Goal: Task Accomplishment & Management: Complete application form

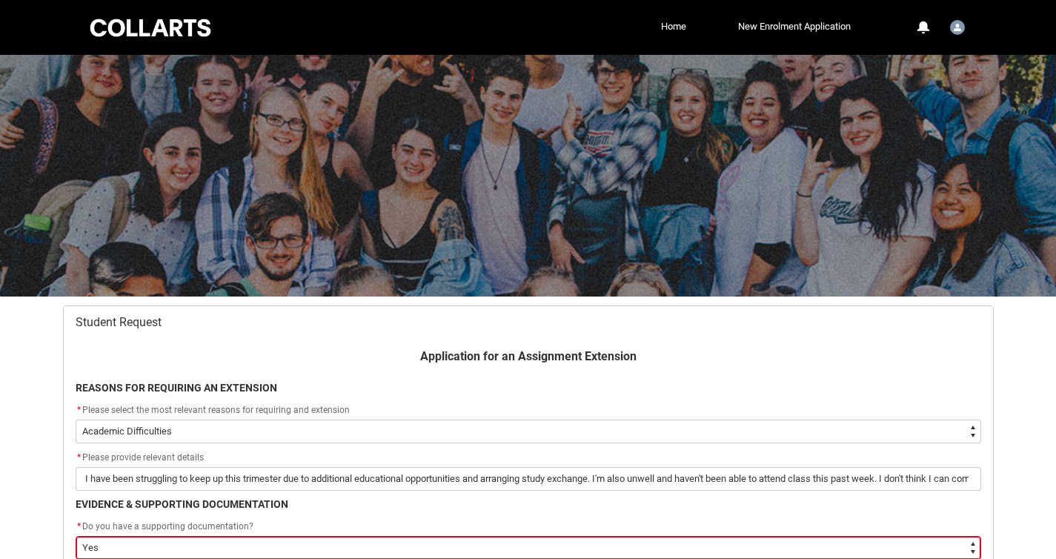
select select "choice_AssignmentExtension_Reason_Academic"
select select "Yes"
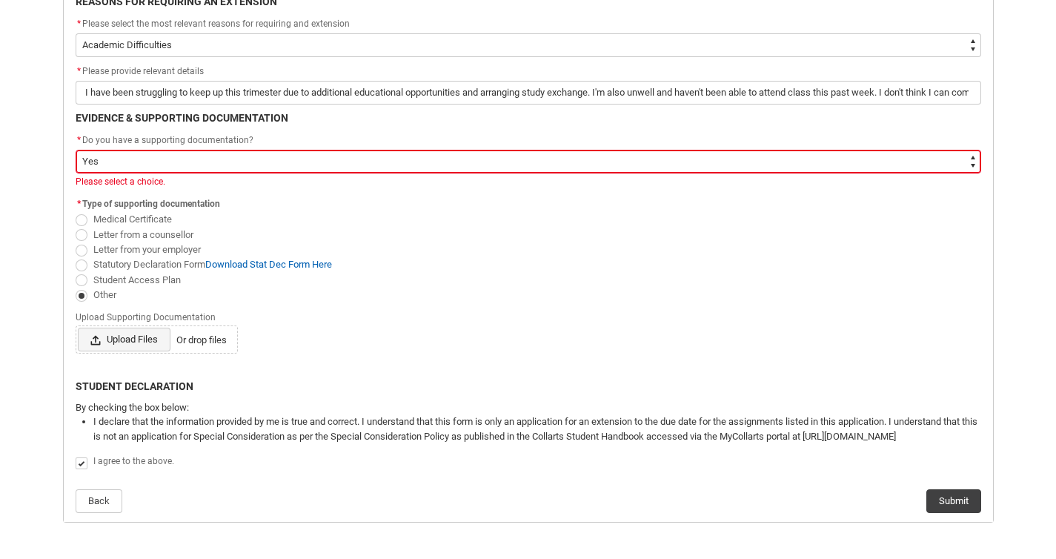
click at [146, 343] on span "Upload Files" at bounding box center [124, 340] width 93 height 24
click at [78, 328] on input "Upload Files Or drop files" at bounding box center [77, 327] width 1 height 1
click at [148, 337] on span "Upload Files" at bounding box center [124, 340] width 93 height 24
click at [78, 328] on input "Upload Files Or drop files" at bounding box center [77, 327] width 1 height 1
click at [136, 212] on span "Medical Certificate" at bounding box center [135, 217] width 84 height 14
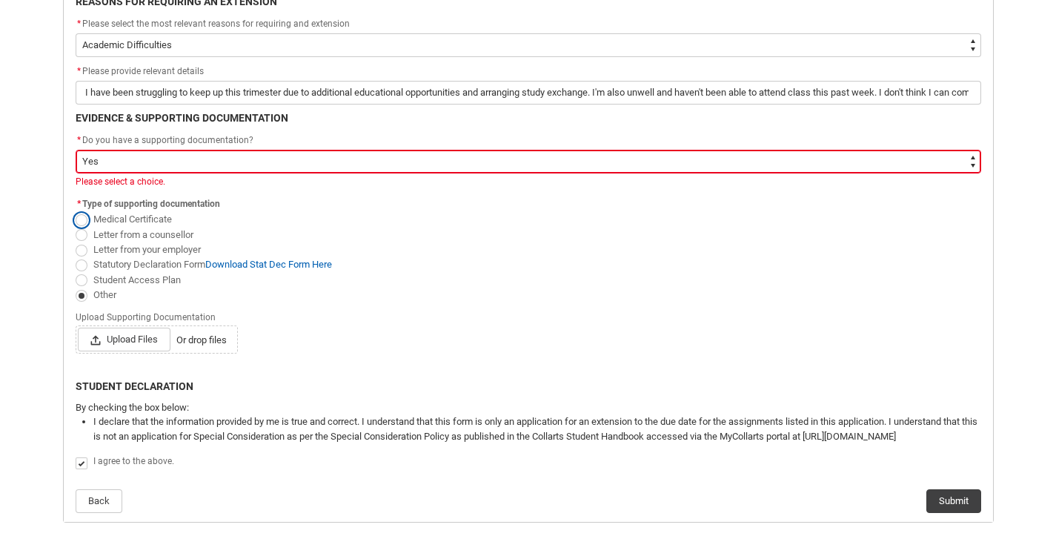
click at [76, 212] on input "Medical Certificate" at bounding box center [75, 211] width 1 height 1
radio input "true"
click at [120, 340] on span "Upload Files" at bounding box center [124, 340] width 93 height 24
click at [78, 328] on input "Upload Files Or drop files" at bounding box center [77, 327] width 1 height 1
type lightning-input "C:\fakepath\16825 Medical Certificate.pdf"
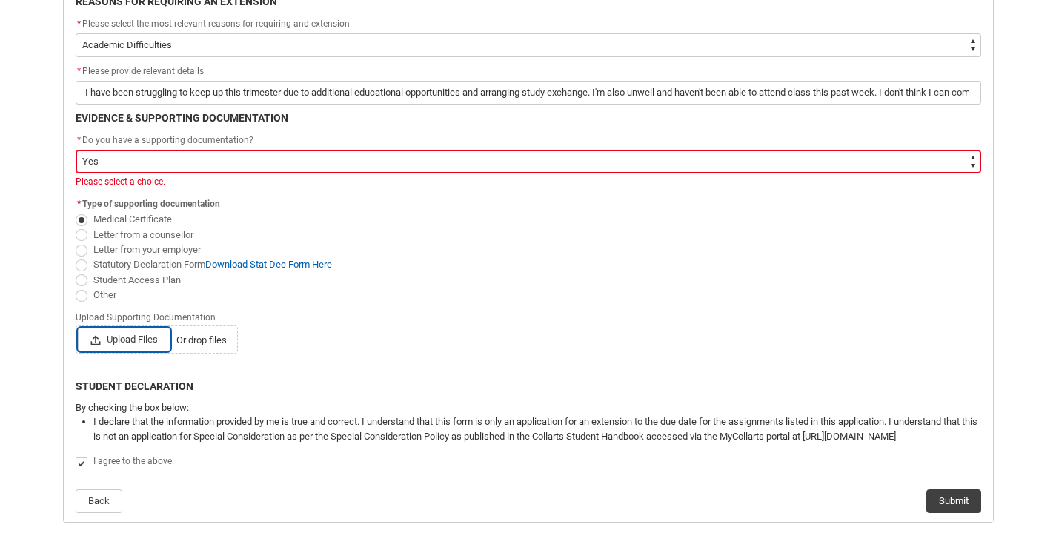
type input "C:\fakepath\16825 Medical Certificate.pdf"
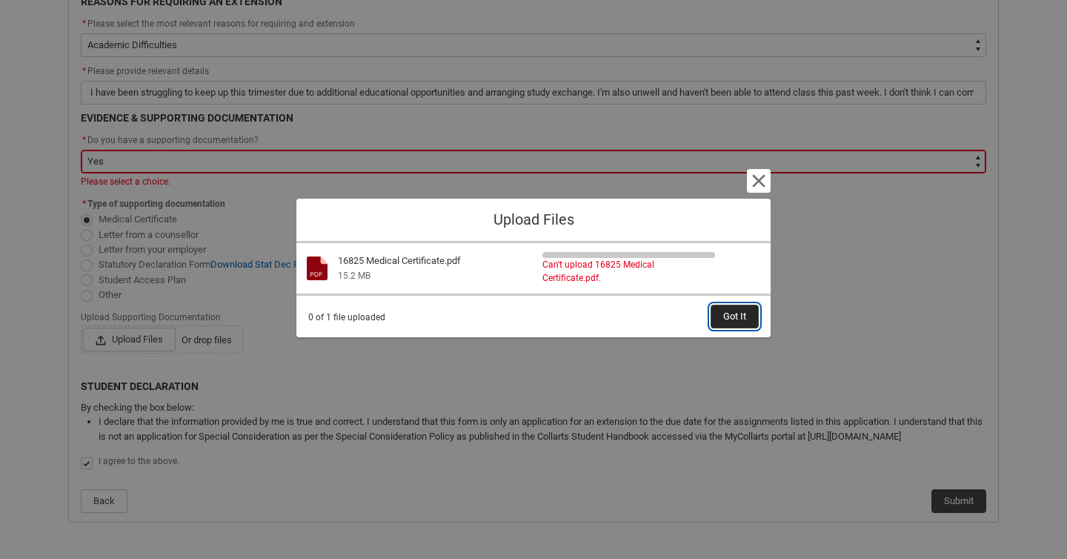
click at [728, 313] on span "Got It" at bounding box center [734, 316] width 23 height 22
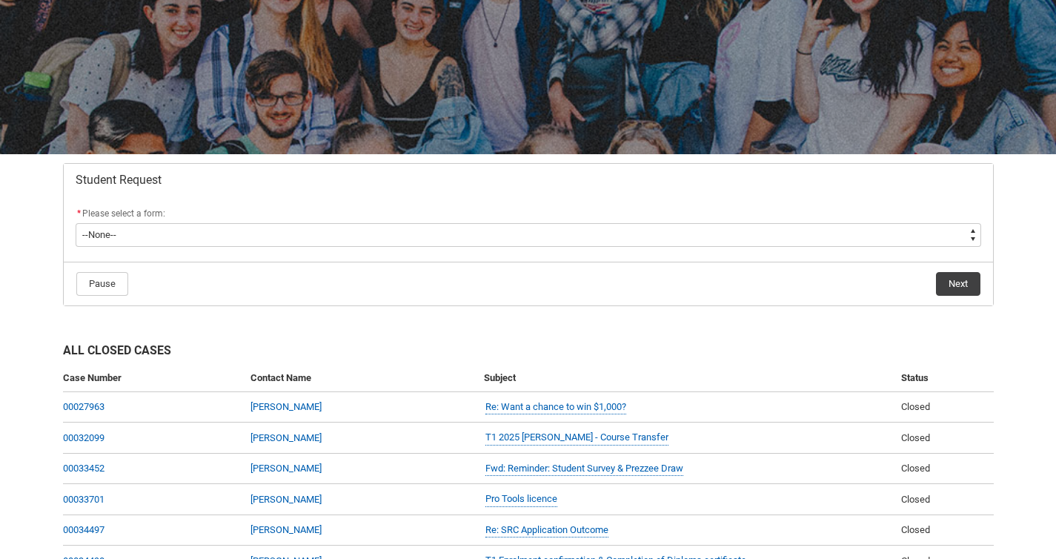
scroll to position [148, 0]
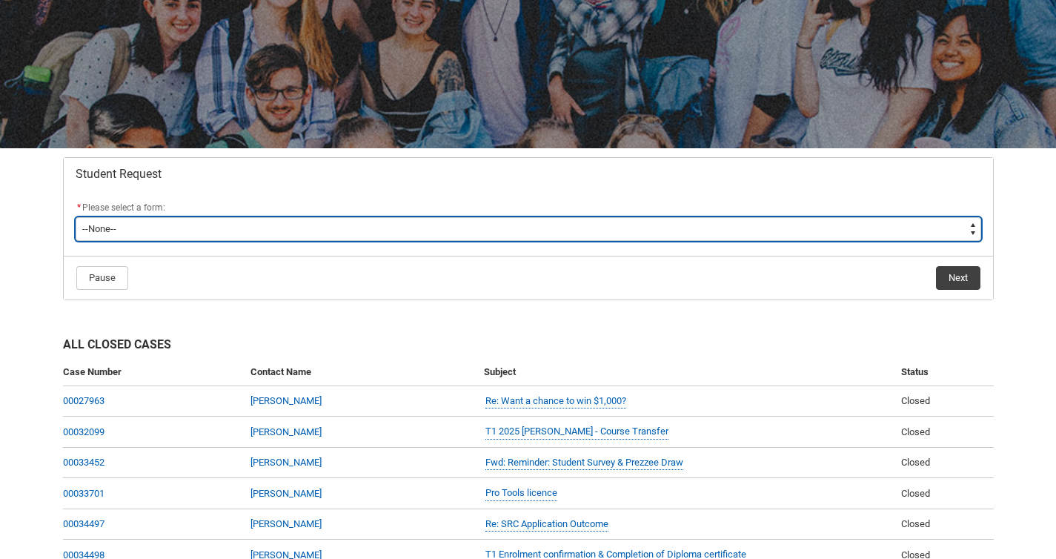
click at [316, 223] on select "--None-- Academic Transcript Application to Appeal Assignment Extension Change …" at bounding box center [529, 229] width 906 height 24
type lightning-select "Assignment_Extension_Choice"
select select "Assignment_Extension_Choice"
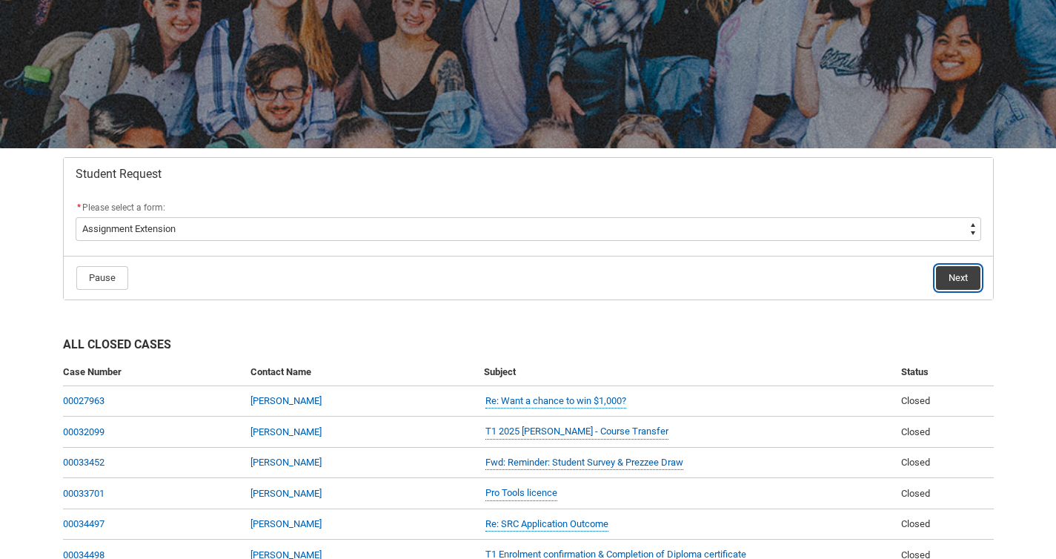
click at [965, 282] on button "Next" at bounding box center [958, 278] width 44 height 24
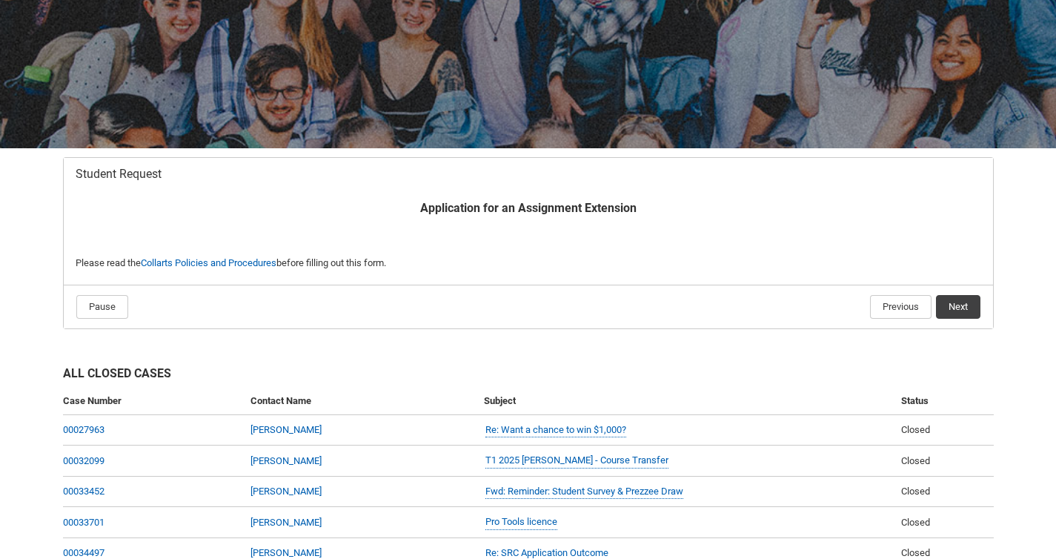
scroll to position [158, 0]
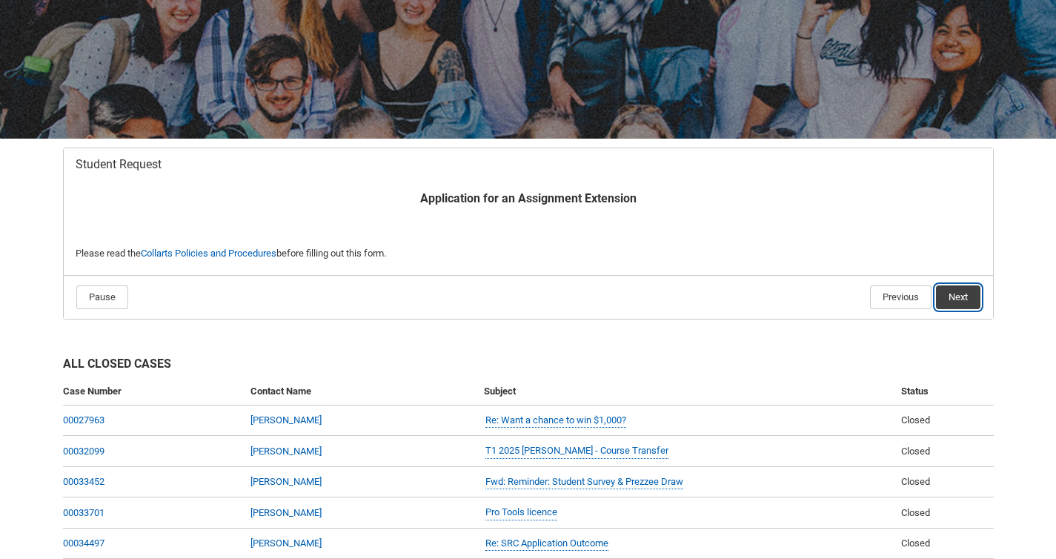
click at [954, 292] on button "Next" at bounding box center [958, 297] width 44 height 24
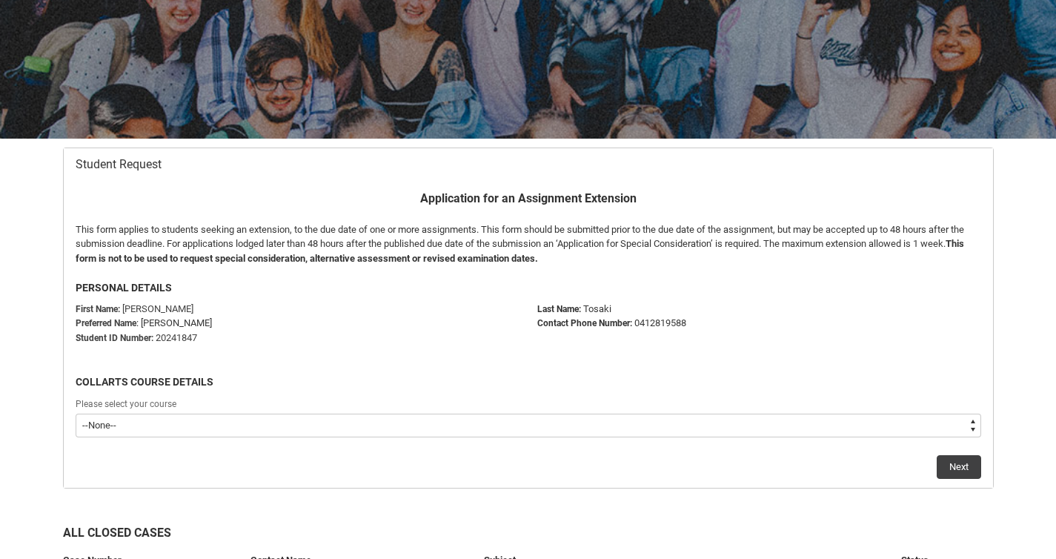
click at [341, 432] on select "--None-- Bachelor of Audio Production V2" at bounding box center [529, 425] width 906 height 24
type lightning-select "recordPicklist_ProgramEnrollment.a0jOZ000003SFonYAG"
select select "recordPicklist_ProgramEnrollment.a0jOZ000003SFonYAG"
click at [942, 461] on button "Next" at bounding box center [959, 467] width 44 height 24
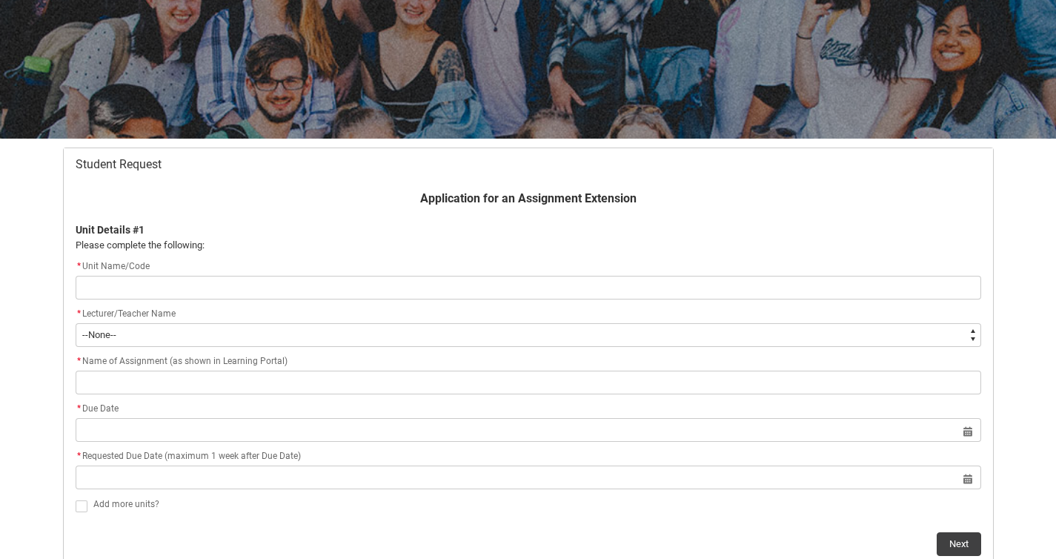
scroll to position [219, 0]
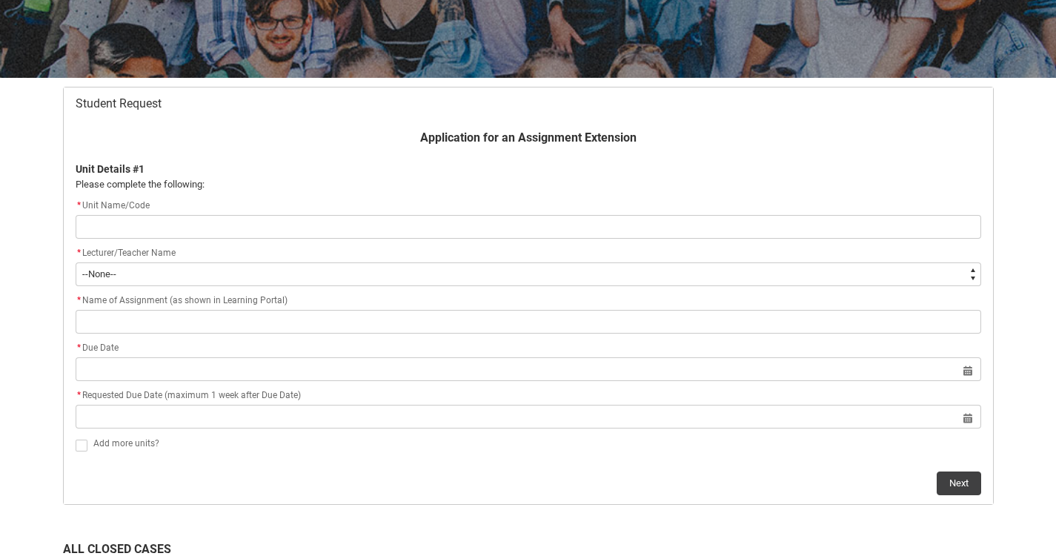
click at [485, 228] on input "Redu_Student_Request flow" at bounding box center [529, 227] width 906 height 24
type lightning-primitive-input-simple "APRMASS"
type input "APRMASS"
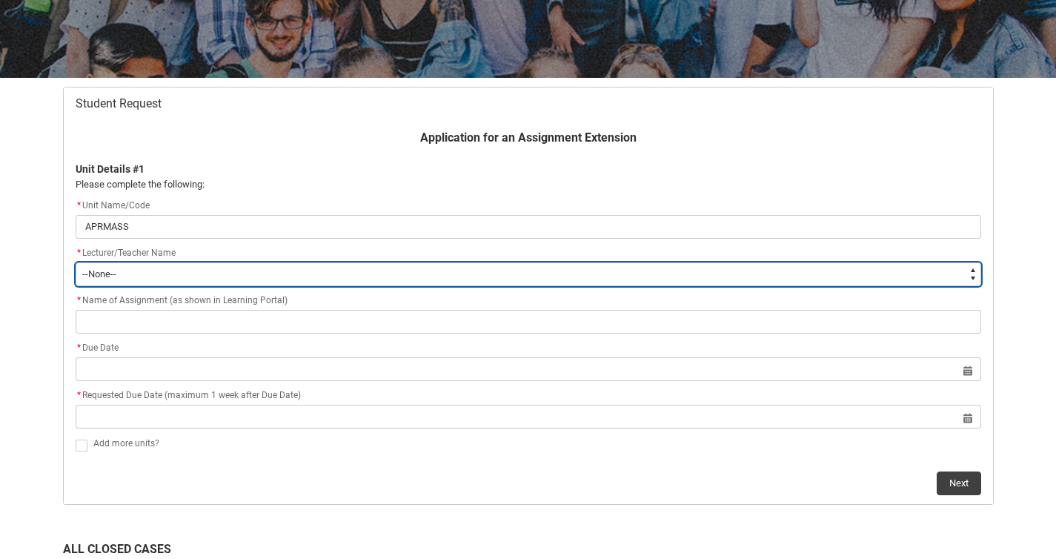
click at [207, 281] on select "--None-- Aaron Walker Adam King Adam McKenzie Adriana Perri Adrienne Couper-Smi…" at bounding box center [529, 274] width 906 height 24
type lightning-select "Faculty_NamefromAtoM.0035g00000b9AYSAA2"
select select "Faculty_NamefromAtoM.0035g00000b9AYSAA2"
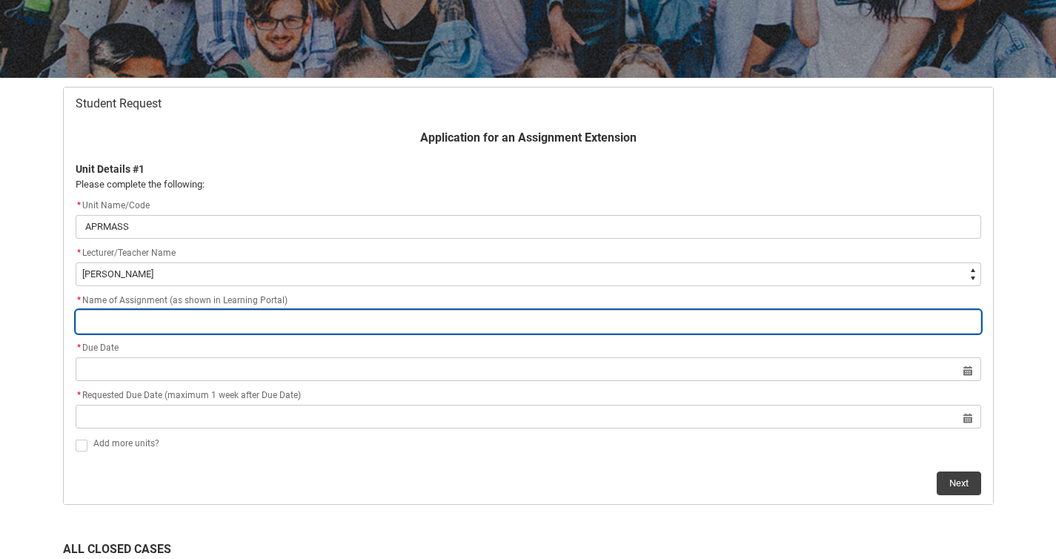
click at [173, 312] on input "Redu_Student_Request flow" at bounding box center [529, 322] width 906 height 24
type lightning-primitive-input-simple "Assignment 3 - Mastering project"
type input "Assignment 3 - Mastering project"
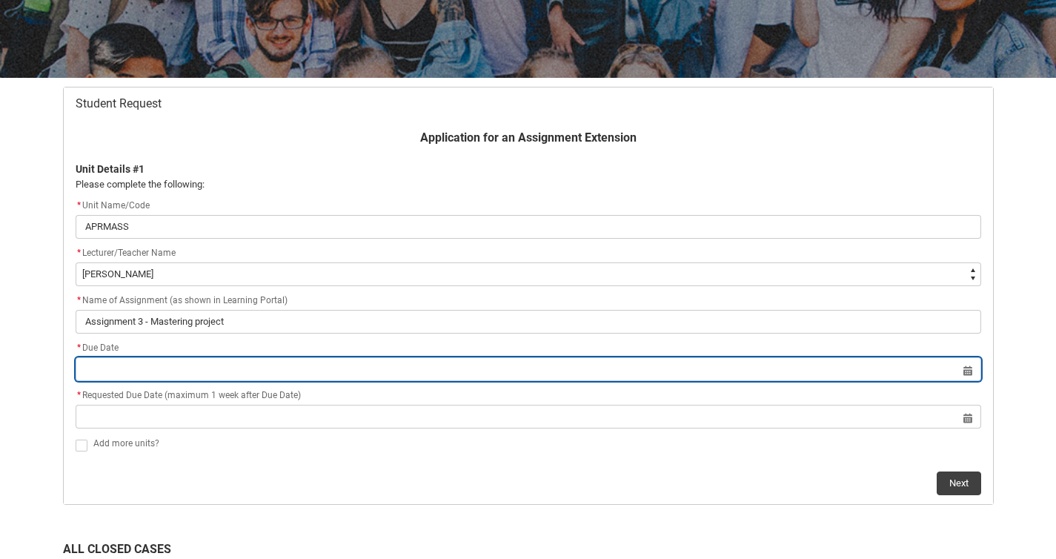
click at [161, 366] on input "Redu_Student_Request flow" at bounding box center [529, 369] width 906 height 24
select select "2025"
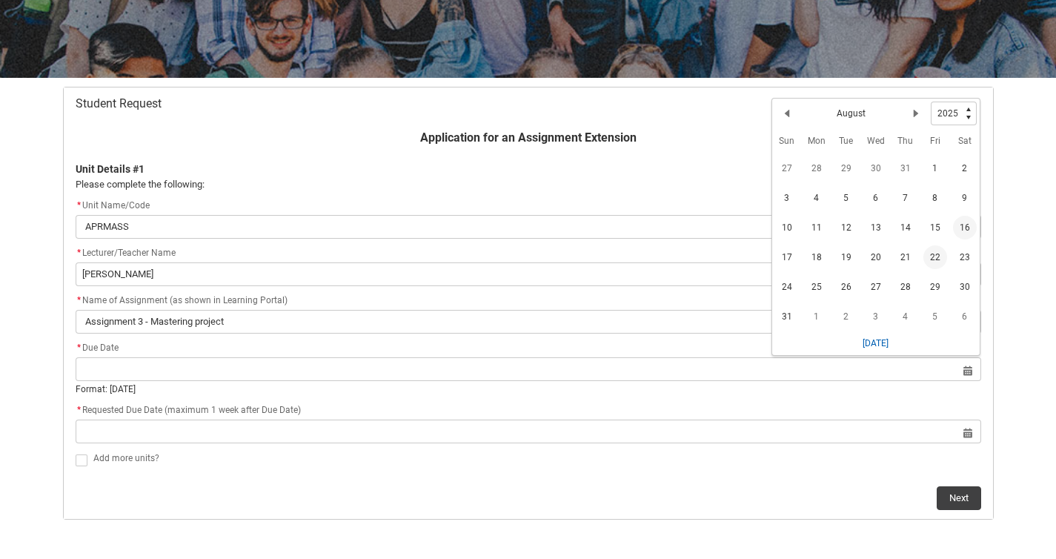
click at [934, 256] on span "22" at bounding box center [935, 257] width 24 height 24
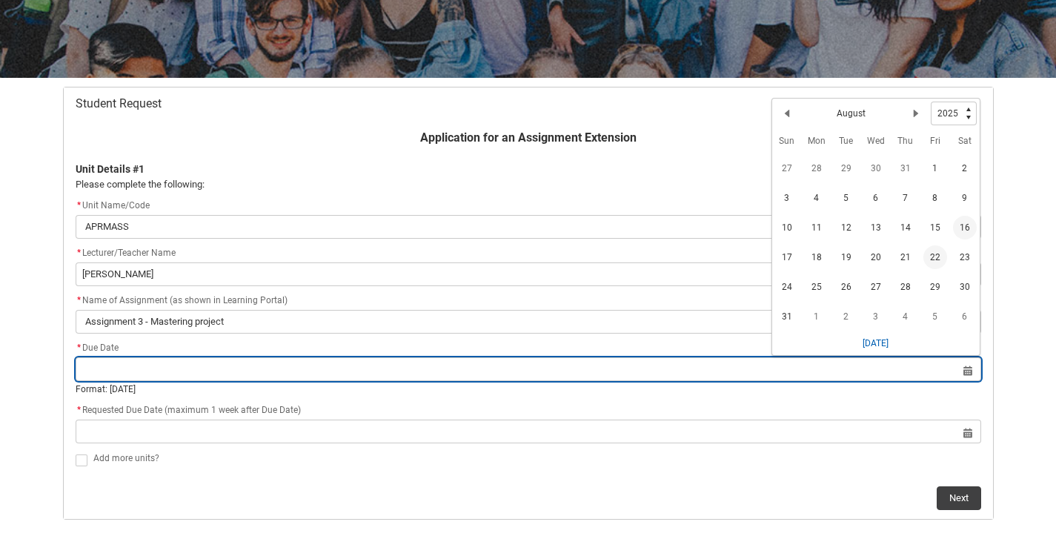
type lightning-datepicker "2025-08-22"
type lightning-input "2025-08-22"
type input "22 Aug 2025"
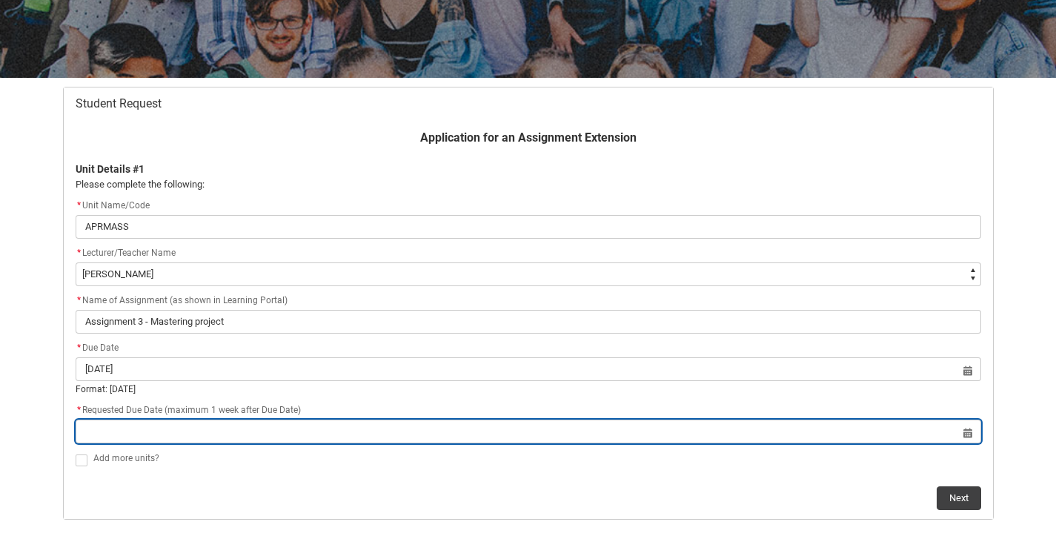
click at [568, 437] on input "Redu_Student_Request flow" at bounding box center [529, 431] width 906 height 24
select select "2025"
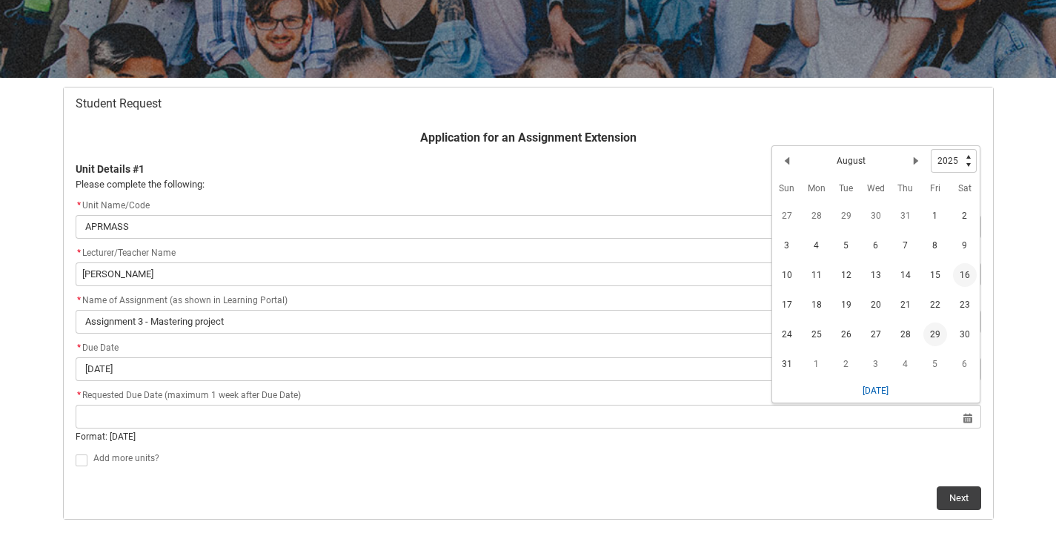
click at [933, 334] on span "29" at bounding box center [935, 334] width 24 height 24
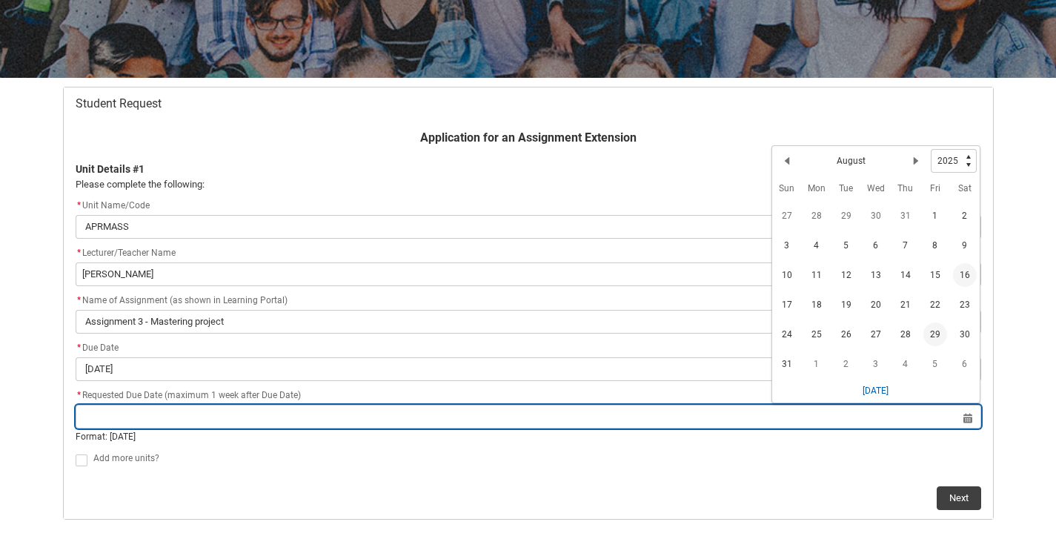
type lightning-datepicker "2025-08-29"
type lightning-input "2025-08-29"
type input "29 Aug 2025"
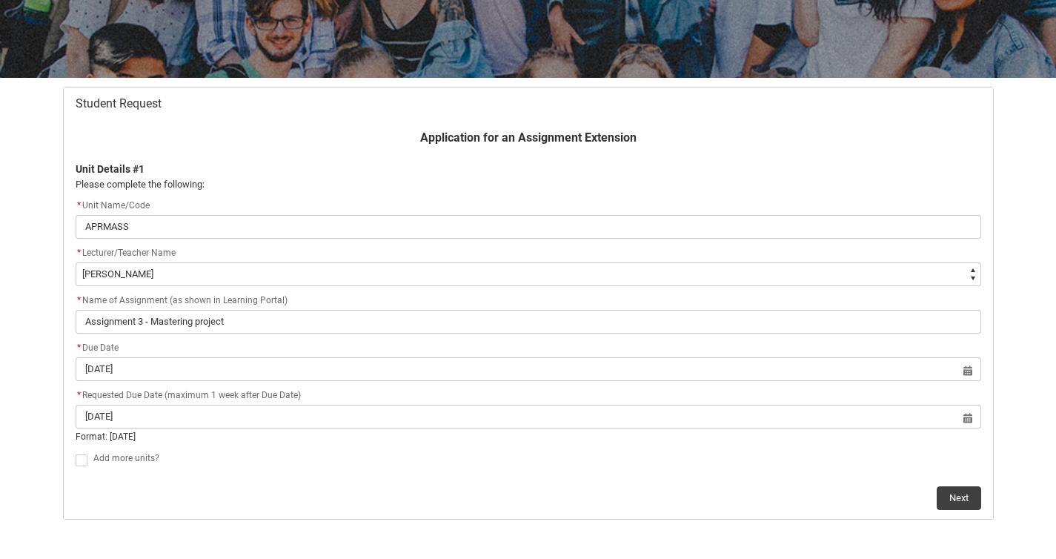
click at [87, 455] on span "Redu_Student_Request flow" at bounding box center [82, 460] width 12 height 12
click at [76, 452] on input "Redu_Student_Request flow" at bounding box center [75, 451] width 1 height 1
type lightning-input "true"
checkbox input "true"
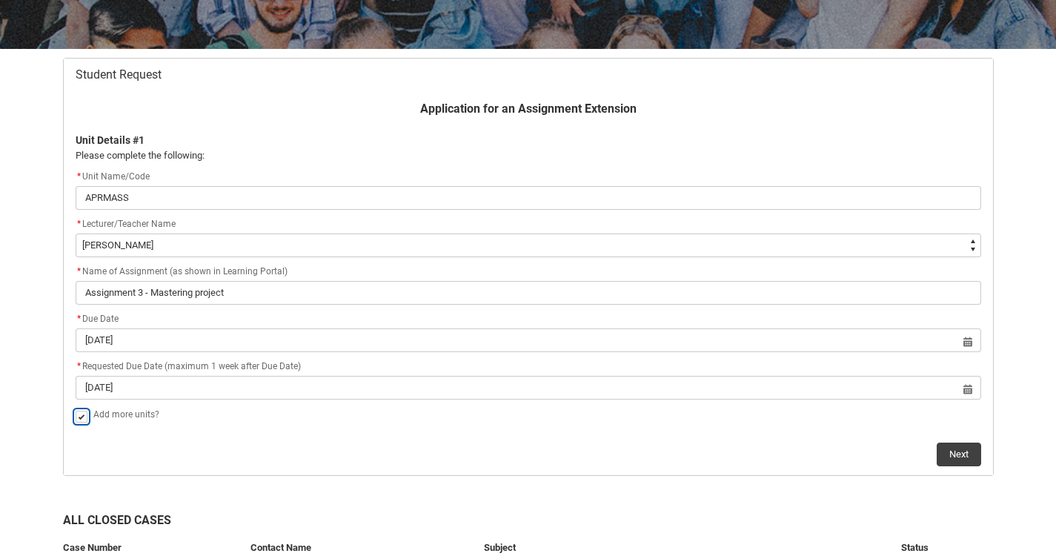
scroll to position [248, 0]
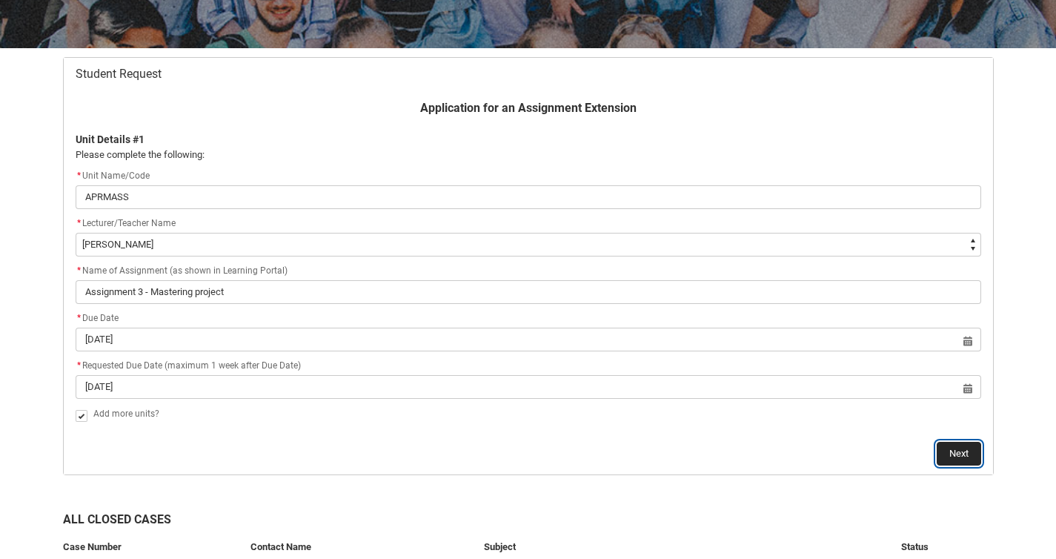
click at [950, 461] on button "Next" at bounding box center [959, 454] width 44 height 24
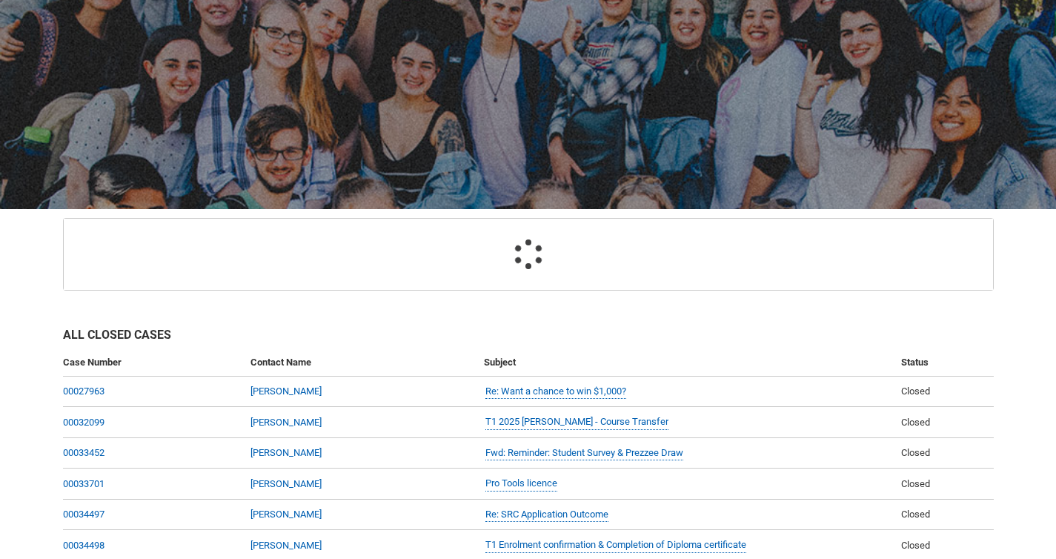
scroll to position [158, 0]
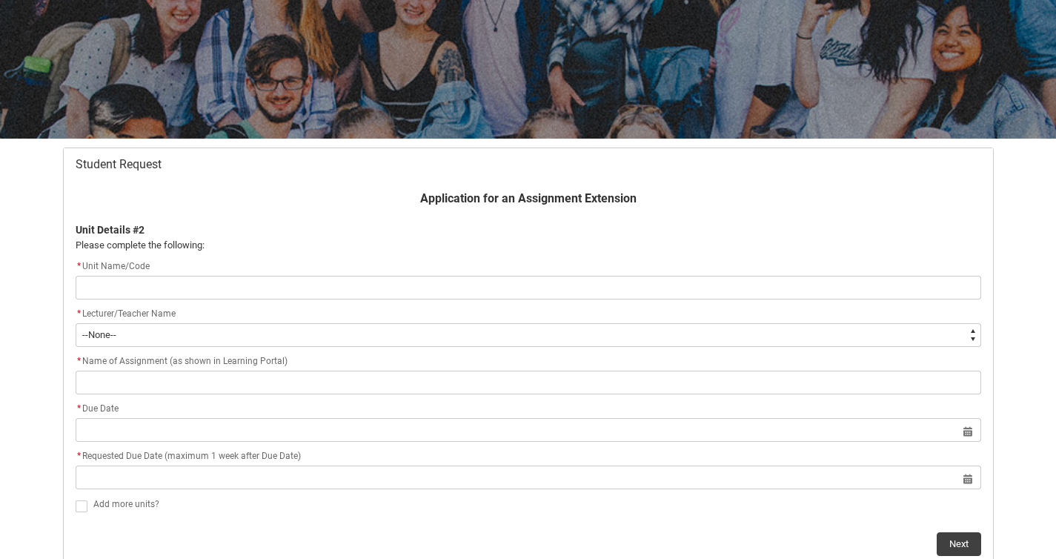
click at [210, 278] on input "Redu_Student_Request flow" at bounding box center [529, 288] width 906 height 24
type lightning-primitive-input-simple "APPOS4"
type input "APPOS4"
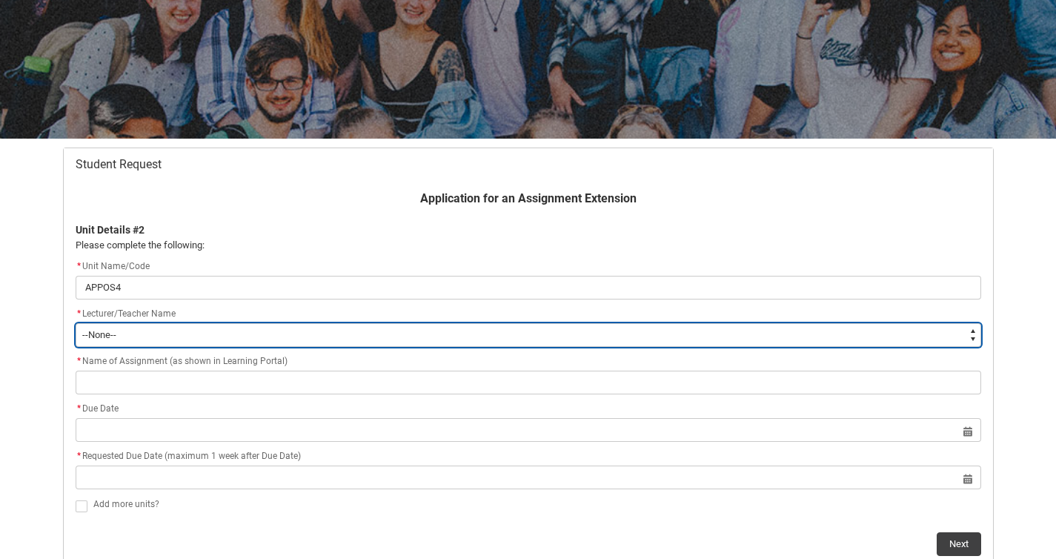
click at [205, 332] on select "--None-- Aaron Walker Adam King Adam McKenzie Adriana Perri Adrienne Couper-Smi…" at bounding box center [529, 335] width 906 height 24
type lightning-select "Faculty_NamefromNtoZ.0035g00000b9AYLAA2"
select select "Faculty_NamefromNtoZ.0035g00000b9AYLAA2"
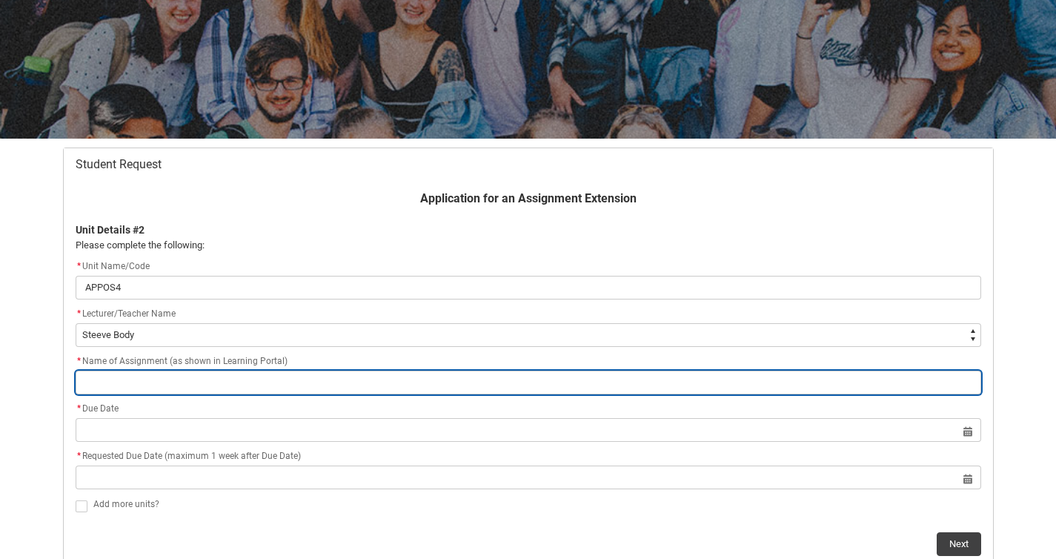
click at [147, 379] on input "Redu_Student_Request flow" at bounding box center [529, 383] width 906 height 24
type lightning-primitive-input-simple "TV Mix Assessment"
type input "TV Mix Assessment"
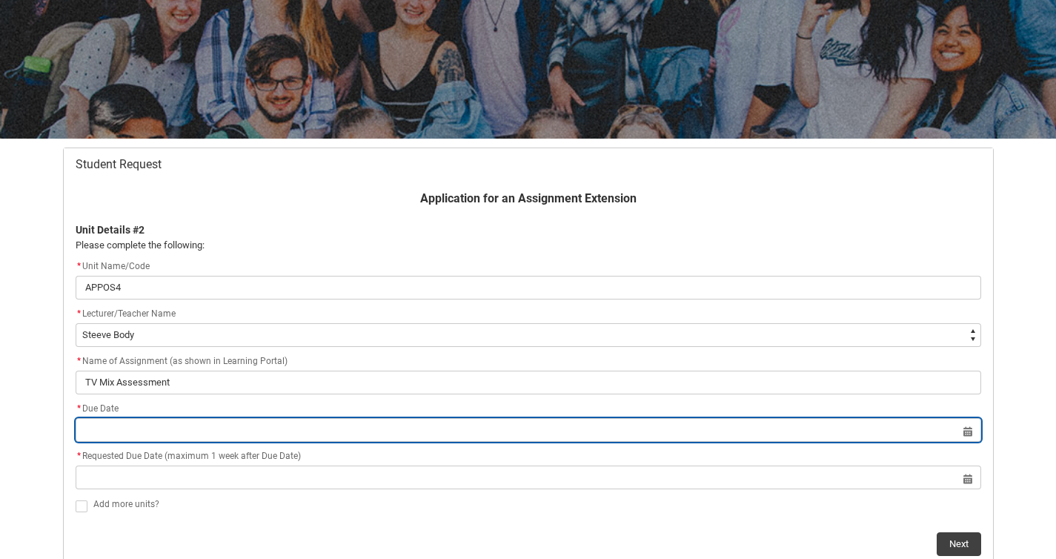
click at [210, 429] on input "Redu_Student_Request flow" at bounding box center [529, 430] width 906 height 24
select select "2025"
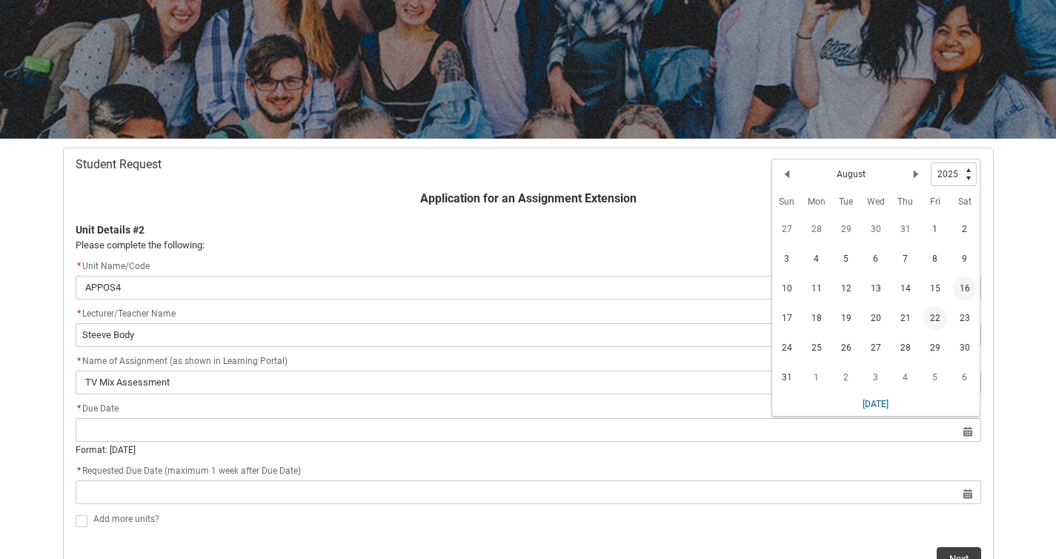
click at [937, 313] on span "22" at bounding box center [935, 318] width 24 height 24
type lightning-datepicker "2025-08-22"
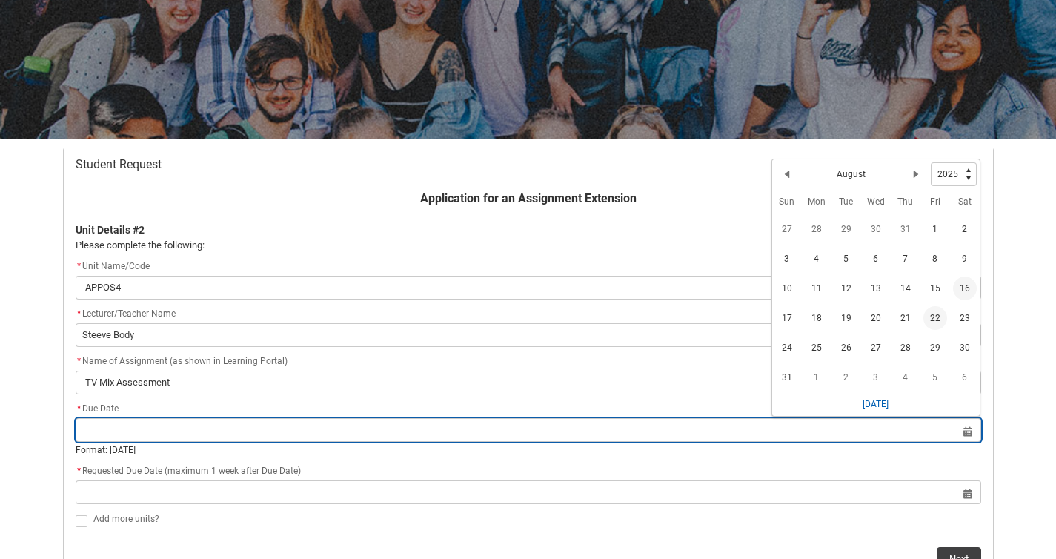
type lightning-input "2025-08-22"
type input "22 Aug 2025"
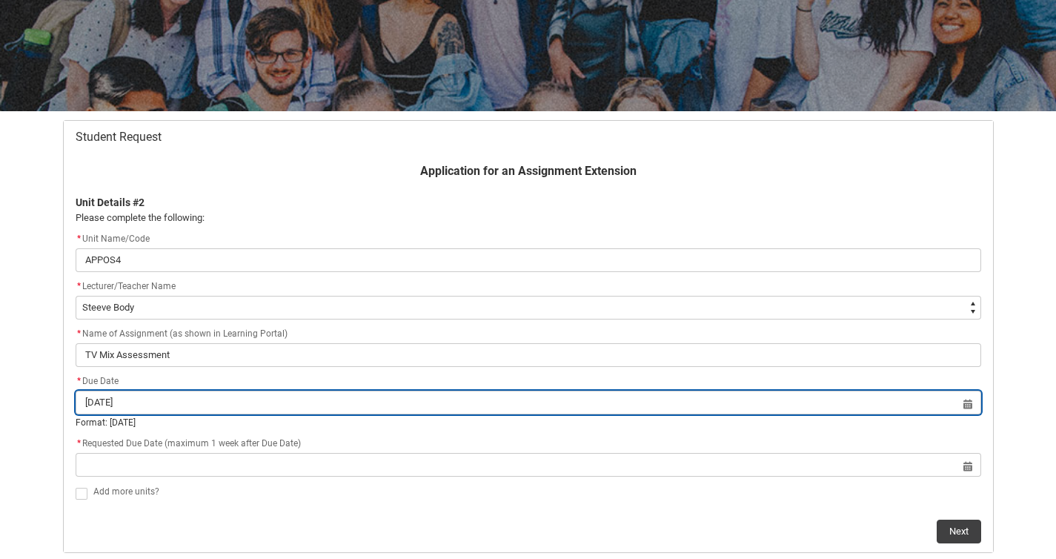
scroll to position [187, 0]
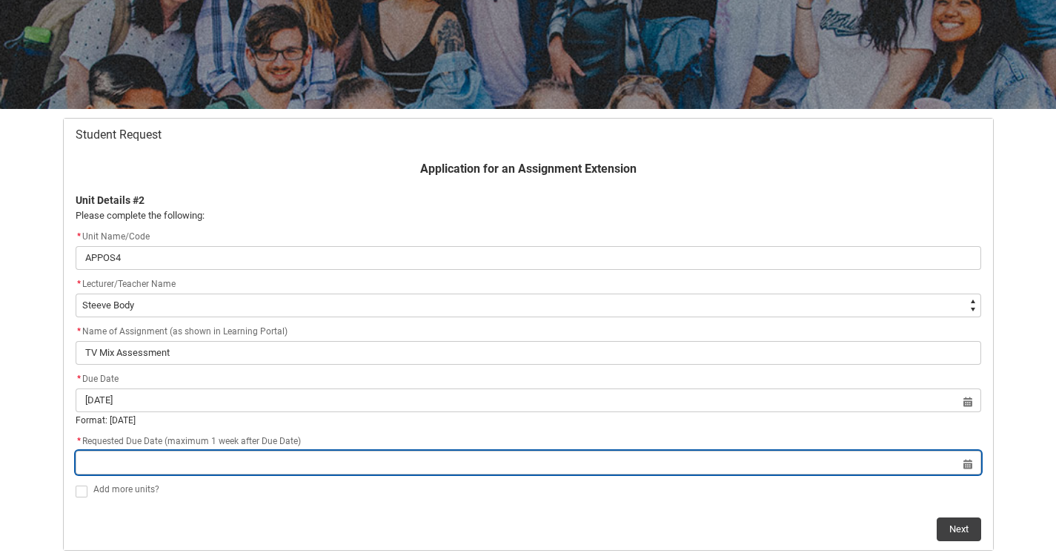
click at [568, 455] on input "Redu_Student_Request flow" at bounding box center [529, 463] width 906 height 24
select select "2025"
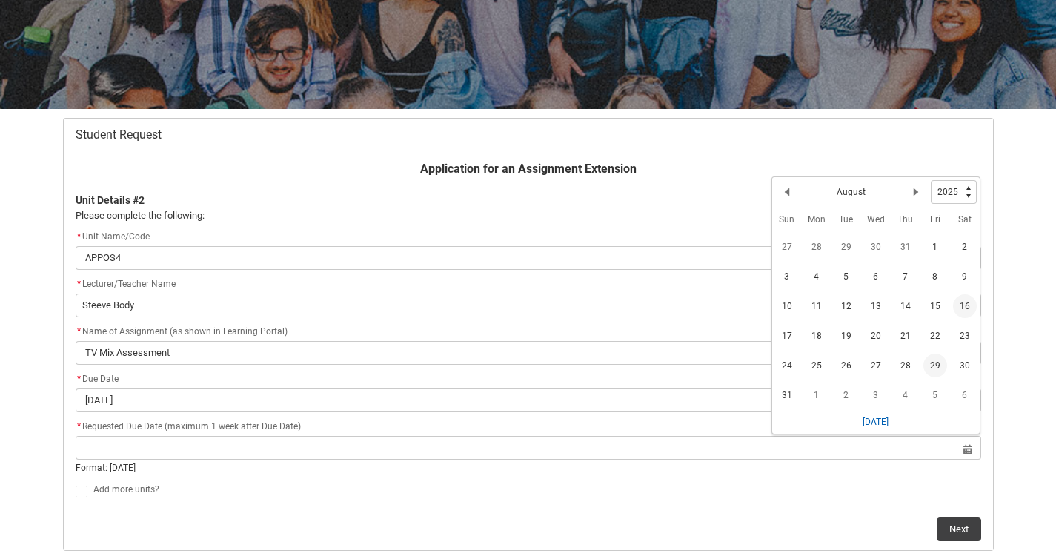
click at [937, 356] on span "29" at bounding box center [935, 365] width 24 height 24
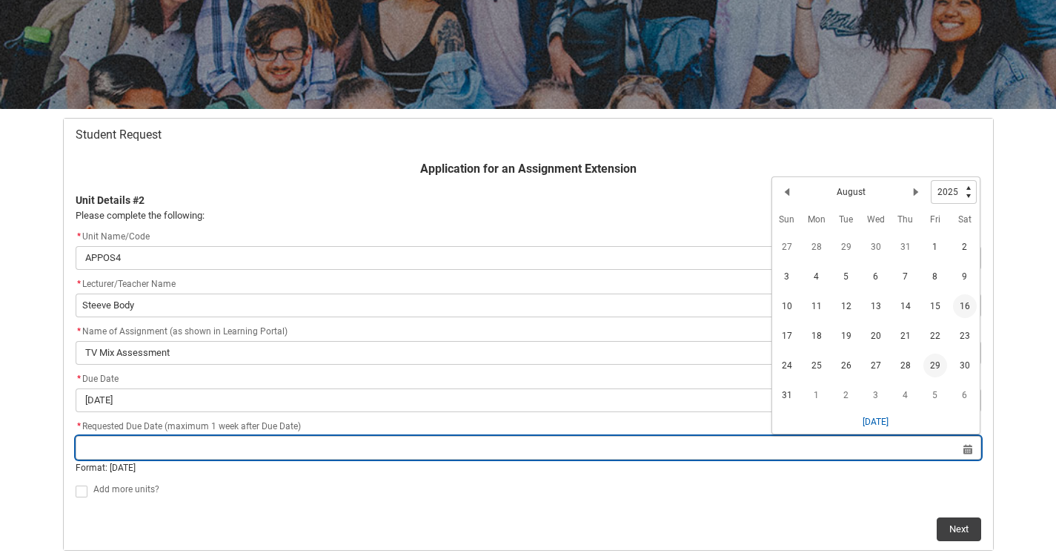
type lightning-datepicker "2025-08-29"
type lightning-input "2025-08-29"
type input "29 Aug 2025"
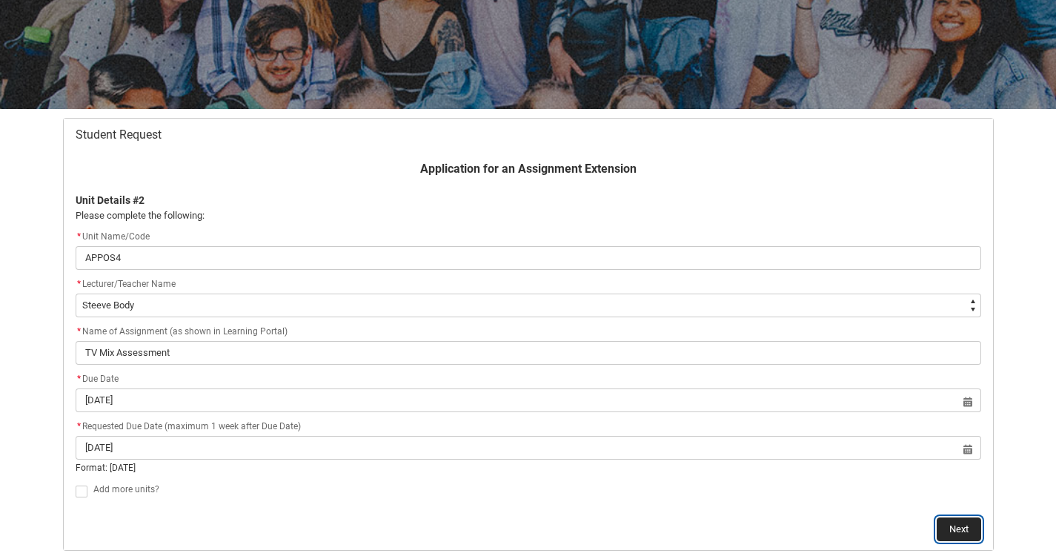
click at [951, 517] on button "Next" at bounding box center [959, 529] width 44 height 24
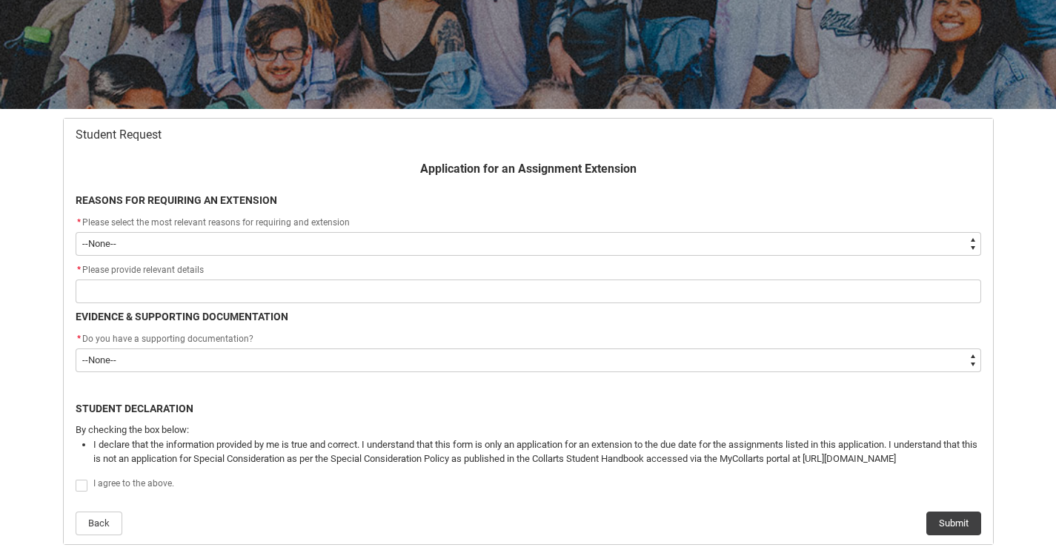
scroll to position [158, 0]
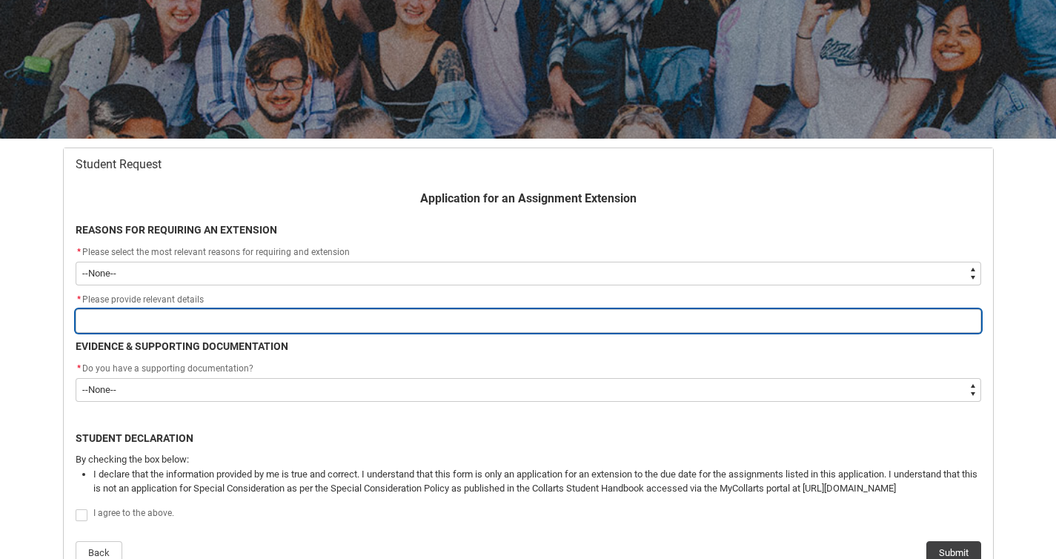
click at [122, 316] on input "Redu_Student_Request flow" at bounding box center [529, 321] width 906 height 24
type lightning-primitive-input-simple "I have been struggling to keep up this trimester largely in part of organising …"
type input "I have been struggling to keep up this trimester largely in part of organising …"
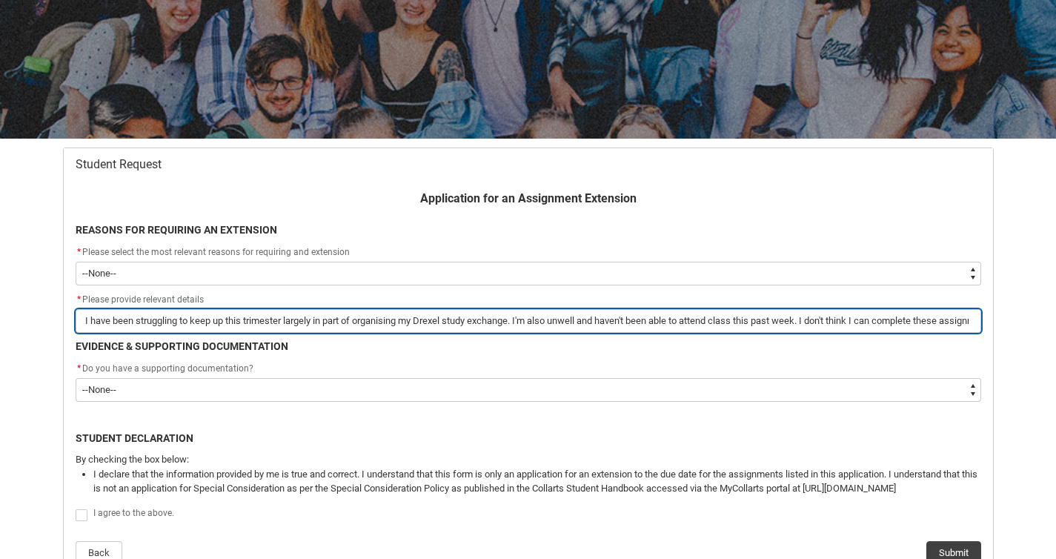
click at [553, 319] on input "I have been struggling to keep up this trimester largely in part of organising …" at bounding box center [529, 321] width 906 height 24
click at [705, 323] on input "I have been struggling to keep up this trimester largely in part of organising …" at bounding box center [529, 321] width 906 height 24
drag, startPoint x: 780, startPoint y: 313, endPoint x: 699, endPoint y: 338, distance: 85.1
click at [699, 338] on div "Application for an Assignment Extension REASONS FOR REQUIRING AN EXTENSION * Pl…" at bounding box center [528, 377] width 923 height 375
click at [296, 324] on input "I have been struggling to keep up this trimester largely in part of organising …" at bounding box center [529, 321] width 906 height 24
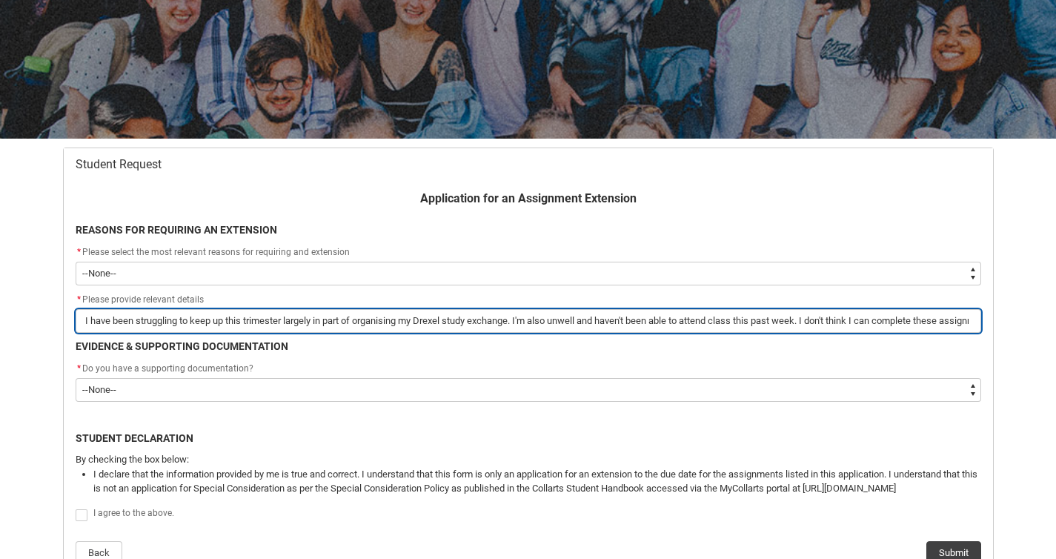
drag, startPoint x: 219, startPoint y: 320, endPoint x: 12, endPoint y: 322, distance: 207.5
click at [12, 322] on div "Skip to Main Content Collarts Education Community Home New Enrolment Applicatio…" at bounding box center [528, 407] width 1056 height 1130
click at [243, 318] on input "I have been struggling to keep up this trimester largely in part of organising …" at bounding box center [529, 321] width 906 height 24
click at [332, 320] on input "I have been struggling to keep up this trimester largely in part of organising …" at bounding box center [529, 321] width 906 height 24
drag, startPoint x: 287, startPoint y: 322, endPoint x: 517, endPoint y: 322, distance: 230.5
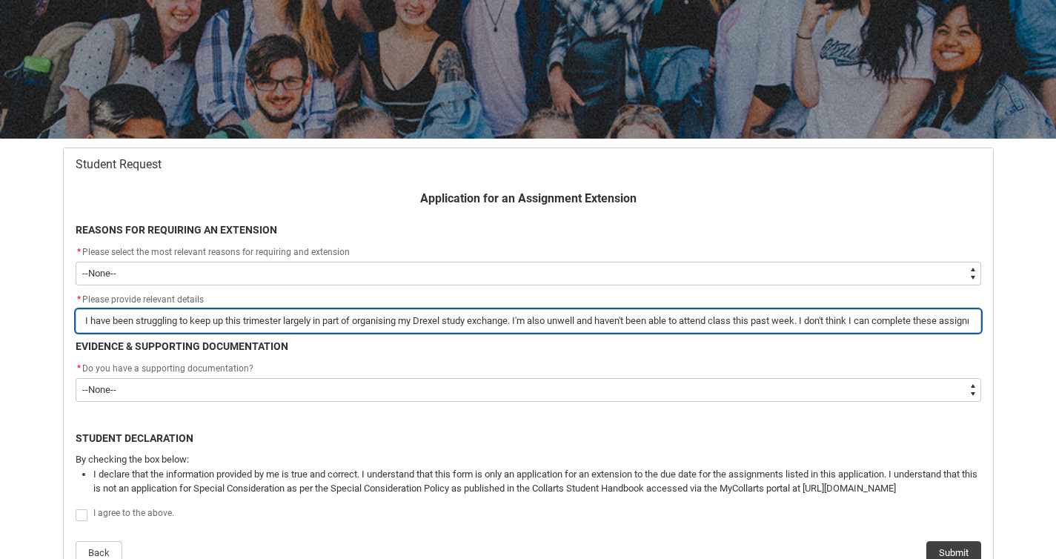
click at [517, 322] on input "I have been struggling to keep up this trimester largely in part of organising …" at bounding box center [529, 321] width 906 height 24
type lightning-primitive-input-simple "I have been struggling to keep up this trimester d. I'm also unwell and haven't…"
type input "I have been struggling to keep up this trimester d. I'm also unwell and haven't…"
type lightning-primitive-input-simple "I have been struggling to keep up this trimester du. I'm also unwell and haven'…"
type input "I have been struggling to keep up this trimester du. I'm also unwell and haven'…"
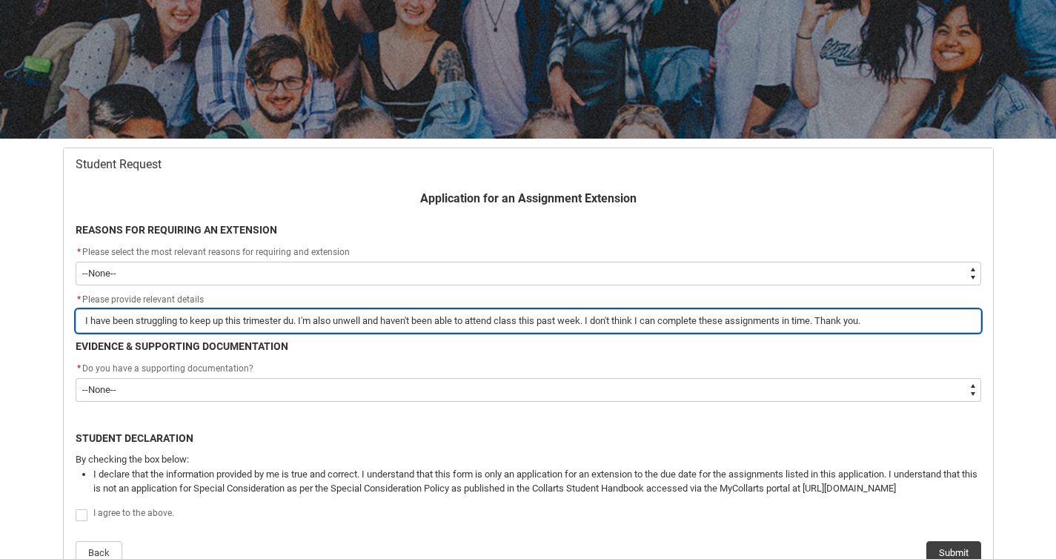
type lightning-primitive-input-simple "I have been struggling to keep up this trimester due. I'm also unwell and haven…"
type input "I have been struggling to keep up this trimester due. I'm also unwell and haven…"
type lightning-primitive-input-simple "I have been struggling to keep up this trimester due . I'm also unwell and have…"
type input "I have been struggling to keep up this trimester due . I'm also unwell and have…"
type lightning-primitive-input-simple "I have been struggling to keep up this trimester due t. I'm also unwell and hav…"
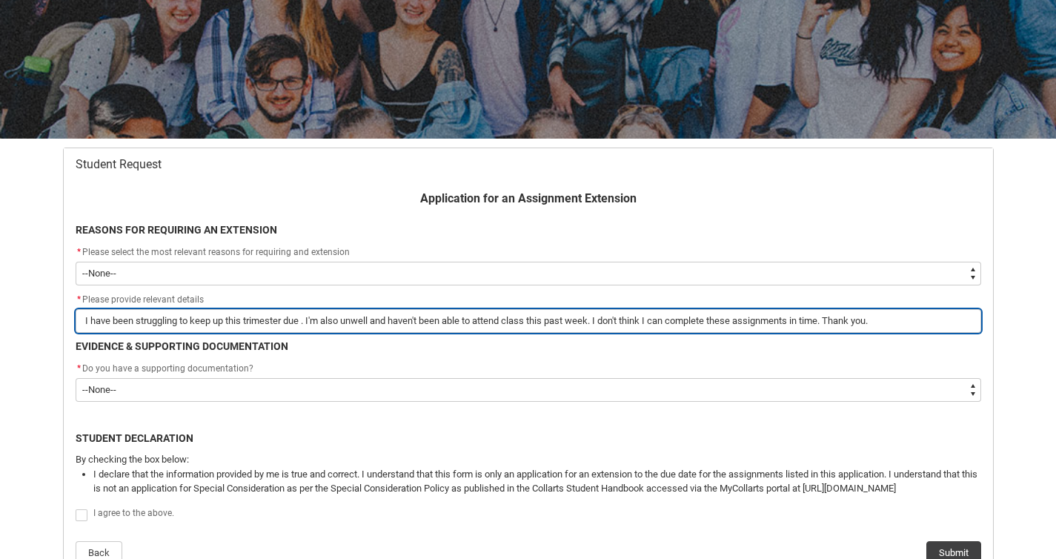
type input "I have been struggling to keep up this trimester due t. I'm also unwell and hav…"
type lightning-primitive-input-simple "I have been struggling to keep up this trimester due to. I'm also unwell and ha…"
type input "I have been struggling to keep up this trimester due to. I'm also unwell and ha…"
type lightning-primitive-input-simple "I have been struggling to keep up this trimester due to . I'm also unwell and h…"
type input "I have been struggling to keep up this trimester due to . I'm also unwell and h…"
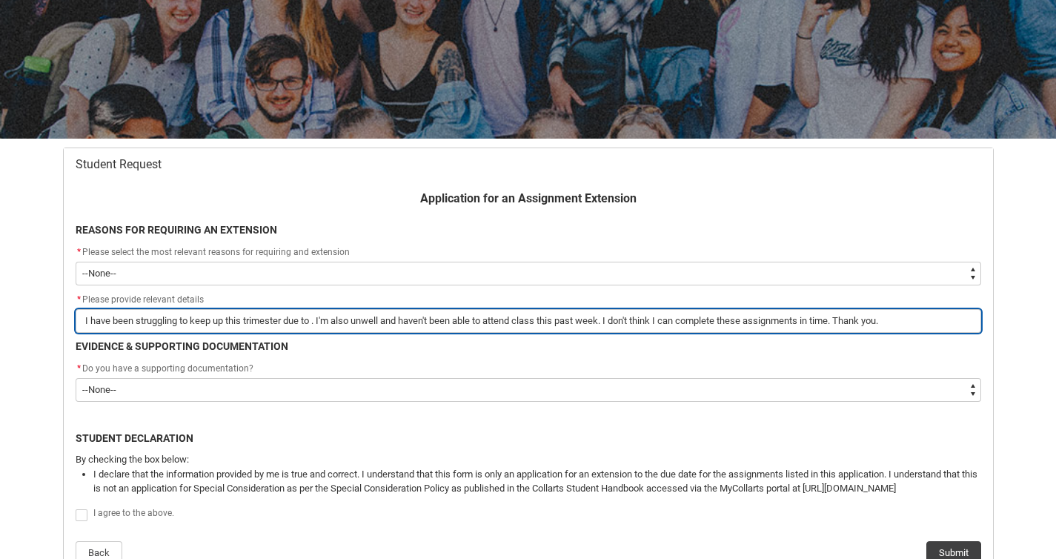
type lightning-primitive-input-simple "I have been struggling to keep up this trimester due to a. I'm also unwell and …"
type input "I have been struggling to keep up this trimester due to a. I'm also unwell and …"
type lightning-primitive-input-simple "I have been struggling to keep up this trimester due to ad. I'm also unwell and…"
type input "I have been struggling to keep up this trimester due to ad. I'm also unwell and…"
type lightning-primitive-input-simple "I have been struggling to keep up this trimester due to add. I'm also unwell an…"
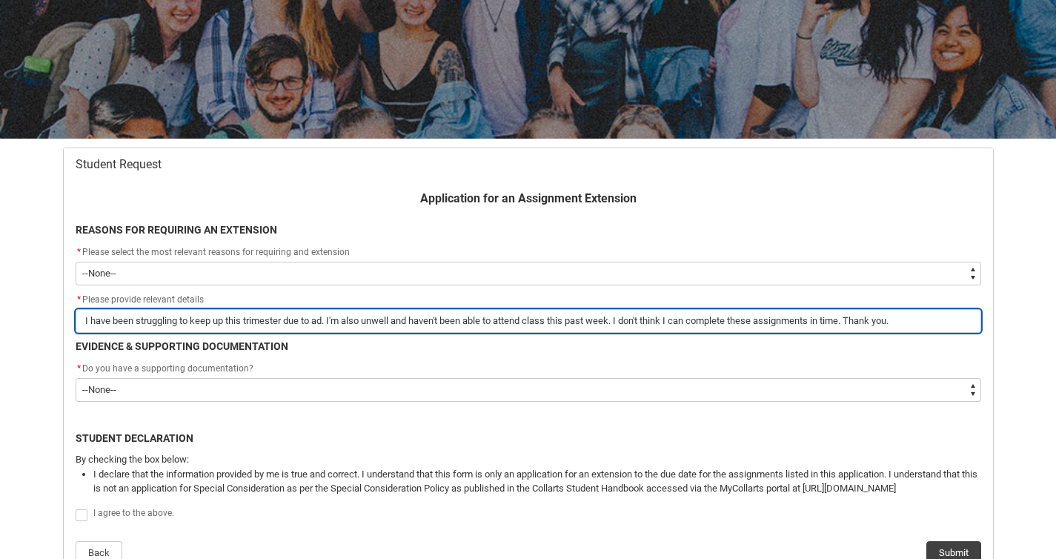
type input "I have been struggling to keep up this trimester due to add. I'm also unwell an…"
type lightning-primitive-input-simple "I have been struggling to keep up this trimester due to addi. I'm also unwell a…"
type input "I have been struggling to keep up this trimester due to addi. I'm also unwell a…"
type lightning-primitive-input-simple "I have been struggling to keep up this trimester due to addit. I'm also unwell …"
type input "I have been struggling to keep up this trimester due to addit. I'm also unwell …"
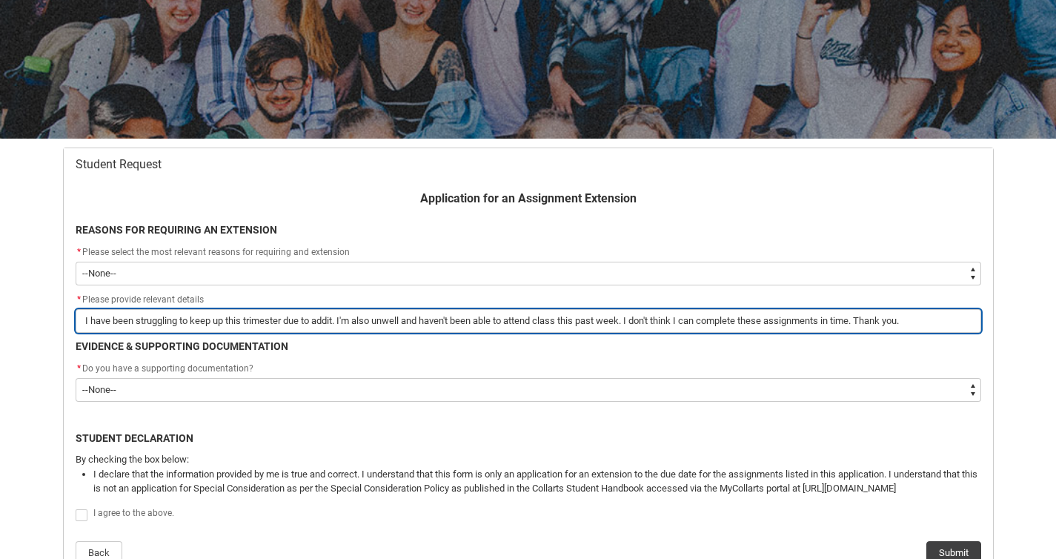
type lightning-primitive-input-simple "I have been struggling to keep up this trimester due to addito. I'm also unwell…"
type input "I have been struggling to keep up this trimester due to addito. I'm also unwell…"
type lightning-primitive-input-simple "I have been struggling to keep up this trimester due to addit. I'm also unwell …"
type input "I have been struggling to keep up this trimester due to addit. I'm also unwell …"
type lightning-primitive-input-simple "I have been struggling to keep up this trimester due to additi. I'm also unwell…"
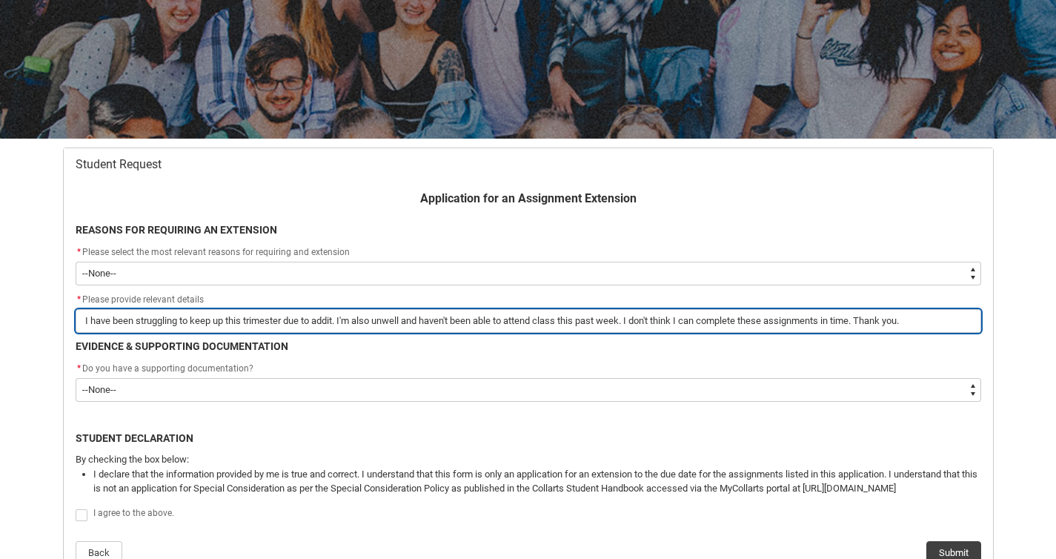
type input "I have been struggling to keep up this trimester due to additi. I'm also unwell…"
type lightning-primitive-input-simple "I have been struggling to keep up this trimester due to additio. I'm also unwel…"
type input "I have been struggling to keep up this trimester due to additio. I'm also unwel…"
type lightning-primitive-input-simple "I have been struggling to keep up this trimester due to addition. I'm also unwe…"
type input "I have been struggling to keep up this trimester due to addition. I'm also unwe…"
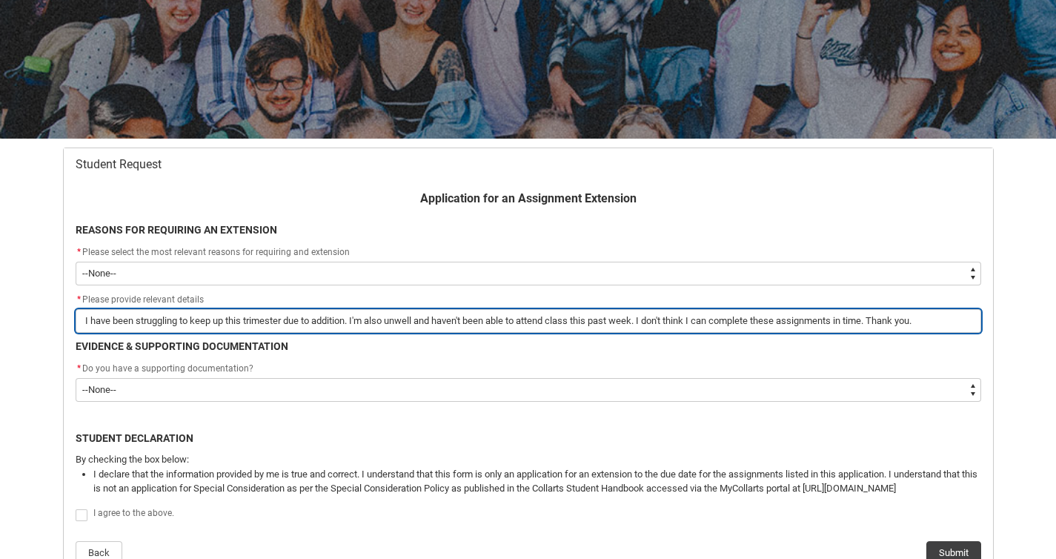
type lightning-primitive-input-simple "I have been struggling to keep up this trimester due to additiona. I'm also unw…"
type input "I have been struggling to keep up this trimester due to additiona. I'm also unw…"
type lightning-primitive-input-simple "I have been struggling to keep up this trimester due to additional. I'm also un…"
type input "I have been struggling to keep up this trimester due to additional. I'm also un…"
type lightning-primitive-input-simple "I have been struggling to keep up this trimester due to additional . I'm also u…"
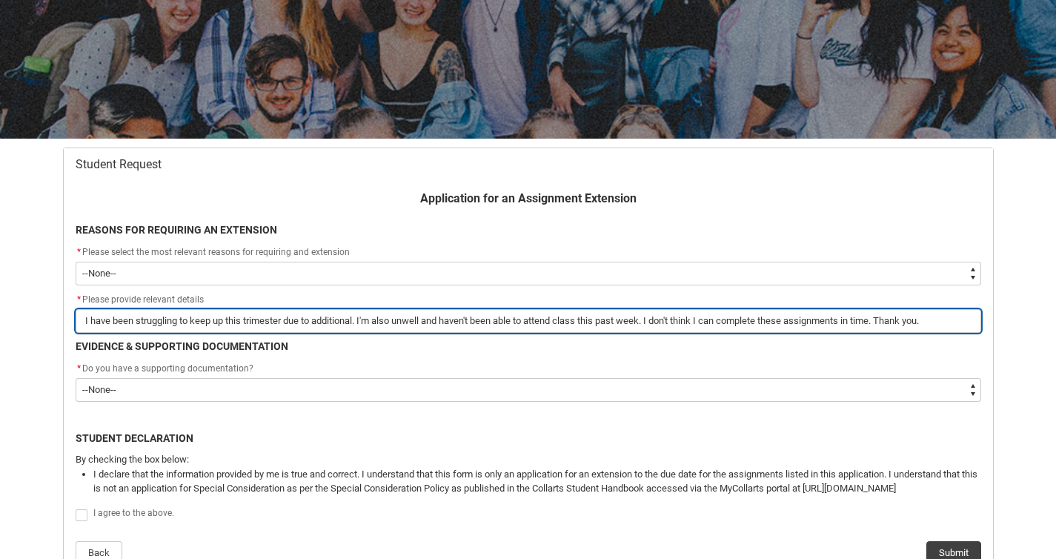
type input "I have been struggling to keep up this trimester due to additional . I'm also u…"
type lightning-primitive-input-simple "I have been struggling to keep up this trimester due to additional e. I'm also …"
type input "I have been struggling to keep up this trimester due to additional e. I'm also …"
type lightning-primitive-input-simple "I have been struggling to keep up this trimester due to additional ed. I'm also…"
type input "I have been struggling to keep up this trimester due to additional ed. I'm also…"
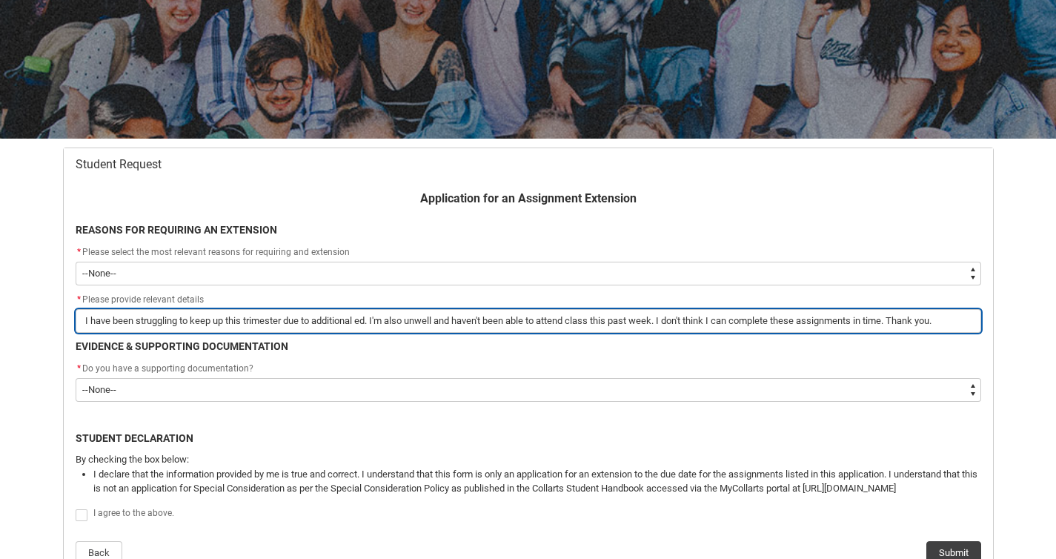
type lightning-primitive-input-simple "I have been struggling to keep up this trimester due to additional edu. I'm als…"
type input "I have been struggling to keep up this trimester due to additional edu. I'm als…"
type lightning-primitive-input-simple "I have been struggling to keep up this trimester due to additional educ. I'm al…"
type input "I have been struggling to keep up this trimester due to additional educ. I'm al…"
type lightning-primitive-input-simple "I have been struggling to keep up this trimester due to additional educa. I'm a…"
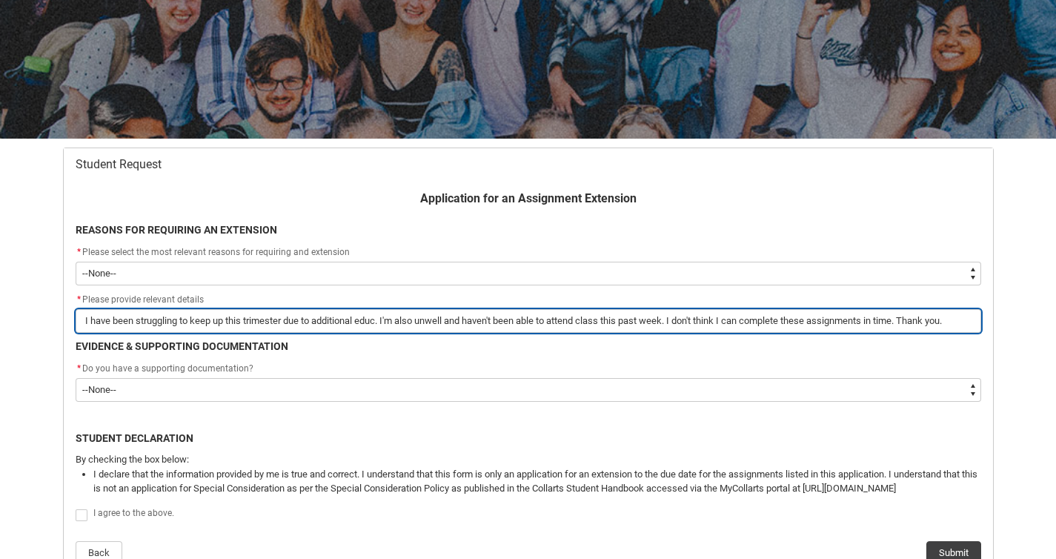
type input "I have been struggling to keep up this trimester due to additional educa. I'm a…"
type lightning-primitive-input-simple "I have been struggling to keep up this trimester due to additional educat. I'm …"
type input "I have been struggling to keep up this trimester due to additional educat. I'm …"
type lightning-primitive-input-simple "I have been struggling to keep up this trimester due to additional educati. I'm…"
type input "I have been struggling to keep up this trimester due to additional educati. I'm…"
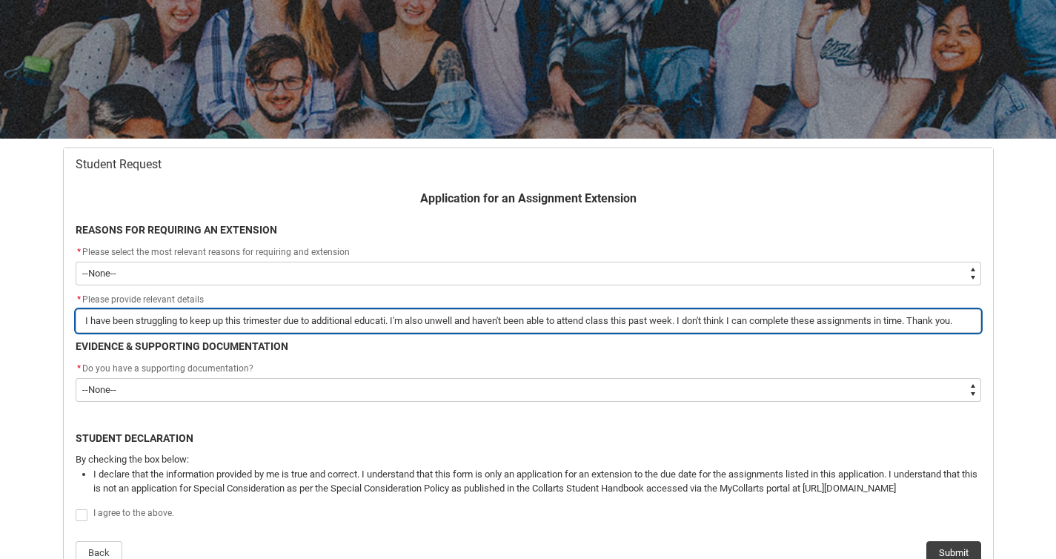
type lightning-primitive-input-simple "I have been struggling to keep up this trimester due to additional educatio. I'…"
type input "I have been struggling to keep up this trimester due to additional educatio. I'…"
type lightning-primitive-input-simple "I have been struggling to keep up this trimester due to additional education. I…"
type input "I have been struggling to keep up this trimester due to additional education. I…"
type lightning-primitive-input-simple "I have been struggling to keep up this trimester due to additional educationa. …"
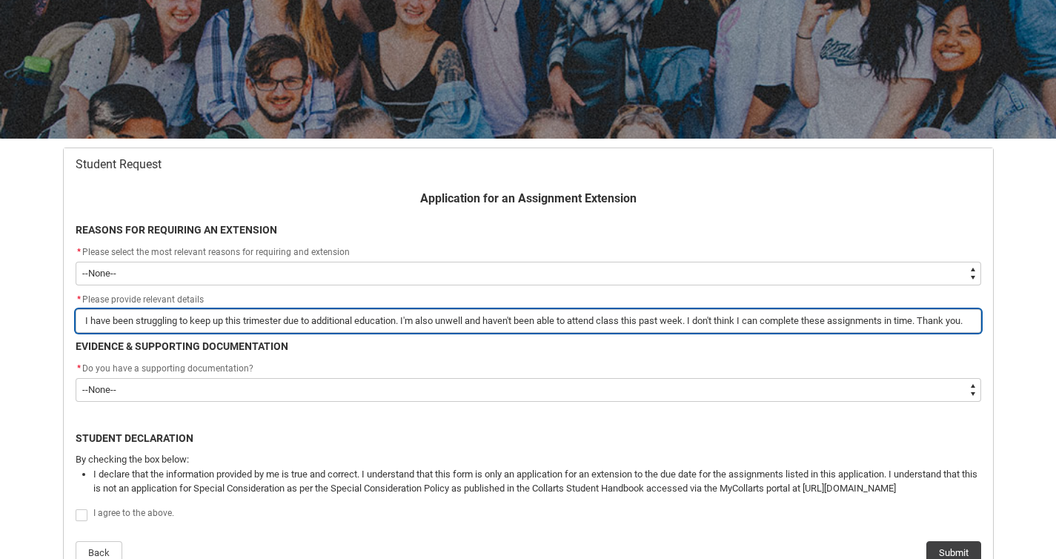
type input "I have been struggling to keep up this trimester due to additional educationa. …"
type lightning-primitive-input-simple "I have been struggling to keep up this trimester due to additional educational.…"
type input "I have been struggling to keep up this trimester due to additional educational.…"
type lightning-primitive-input-simple "I have been struggling to keep up this trimester due to additional educational …"
type input "I have been struggling to keep up this trimester due to additional educational …"
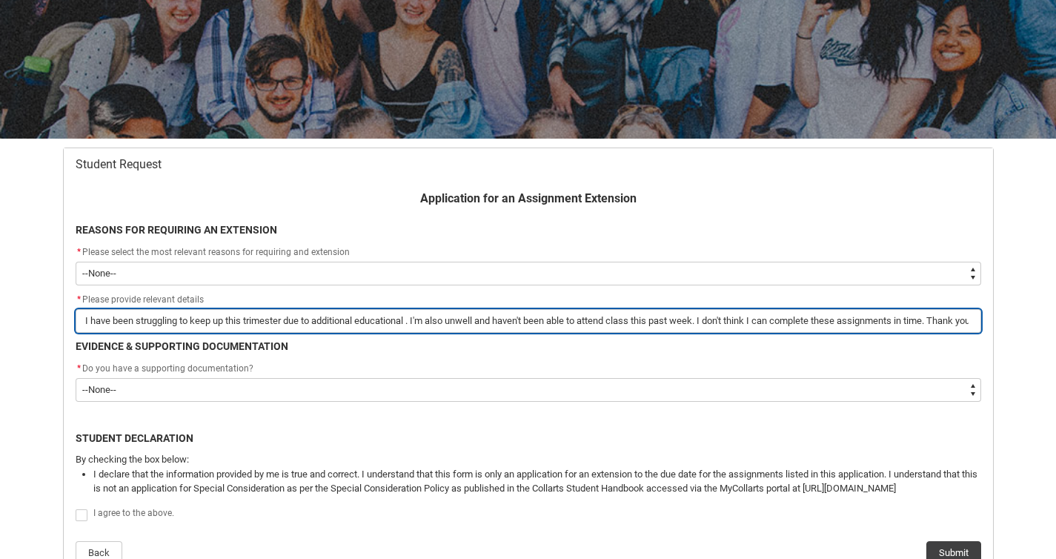
type lightning-primitive-input-simple "I have been struggling to keep up this trimester due to additional educational …"
type input "I have been struggling to keep up this trimester due to additional educational …"
type lightning-primitive-input-simple "I have been struggling to keep up this trimester due to additional educational …"
type input "I have been struggling to keep up this trimester due to additional educational …"
type lightning-primitive-input-simple "I have been struggling to keep up this trimester due to additional educational …"
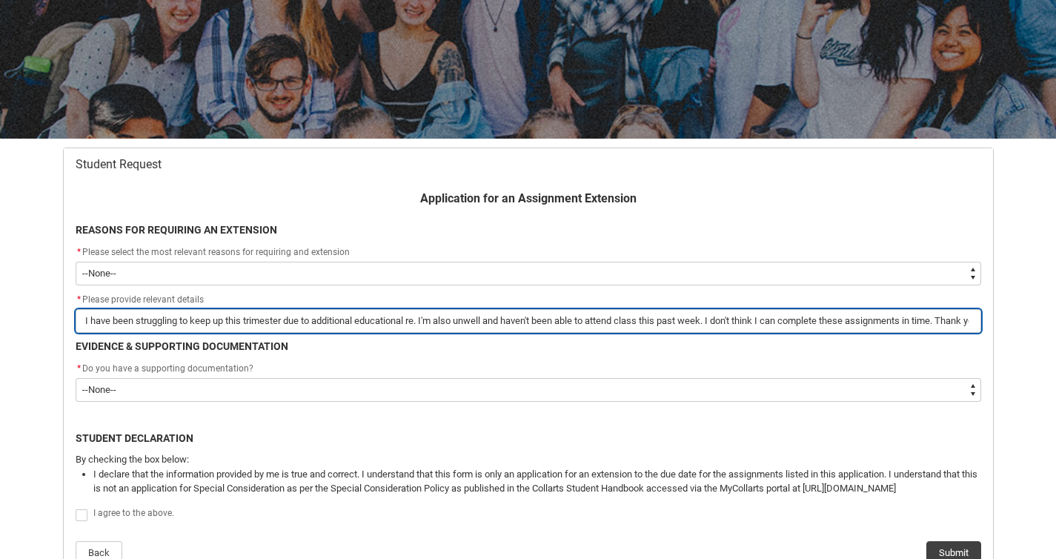
type input "I have been struggling to keep up this trimester due to additional educational …"
type lightning-primitive-input-simple "I have been struggling to keep up this trimester due to additional educational …"
type input "I have been struggling to keep up this trimester due to additional educational …"
type lightning-primitive-input-simple "I have been struggling to keep up this trimester due to additional educational …"
type input "I have been struggling to keep up this trimester due to additional educational …"
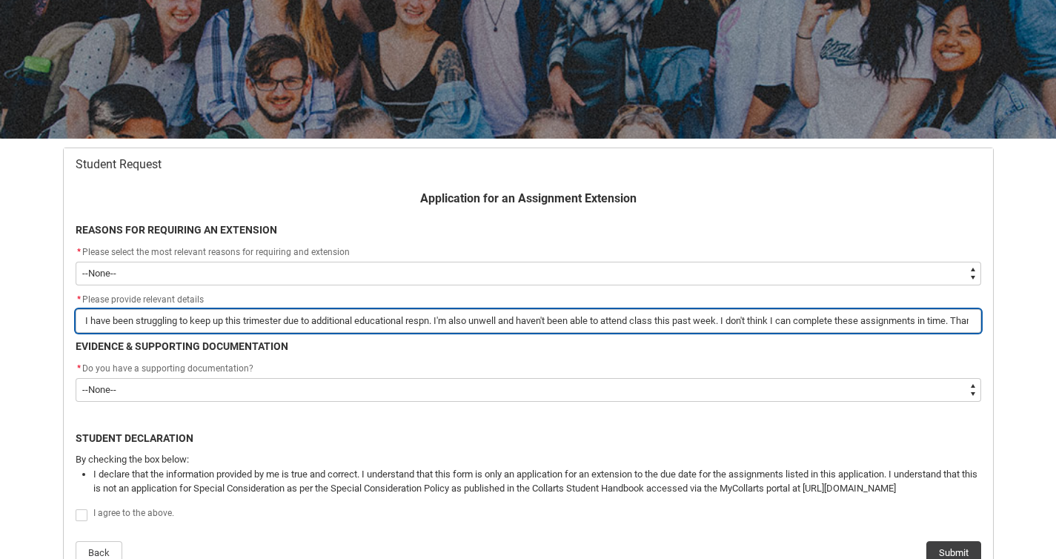
type lightning-primitive-input-simple "I have been struggling to keep up this trimester due to additional educational …"
type input "I have been struggling to keep up this trimester due to additional educational …"
type lightning-primitive-input-simple "I have been struggling to keep up this trimester due to additional educational …"
type input "I have been struggling to keep up this trimester due to additional educational …"
type lightning-primitive-input-simple "I have been struggling to keep up this trimester due to additional educational …"
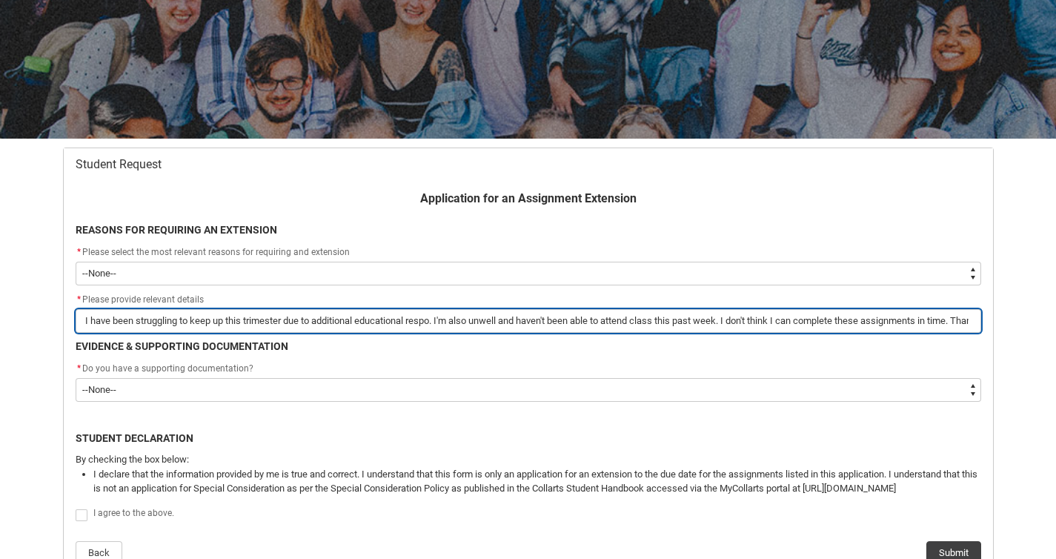
type input "I have been struggling to keep up this trimester due to additional educational …"
type lightning-primitive-input-simple "I have been struggling to keep up this trimester due to additional educational …"
type input "I have been struggling to keep up this trimester due to additional educational …"
type lightning-primitive-input-simple "I have been struggling to keep up this trimester due to additional educational …"
type input "I have been struggling to keep up this trimester due to additional educational …"
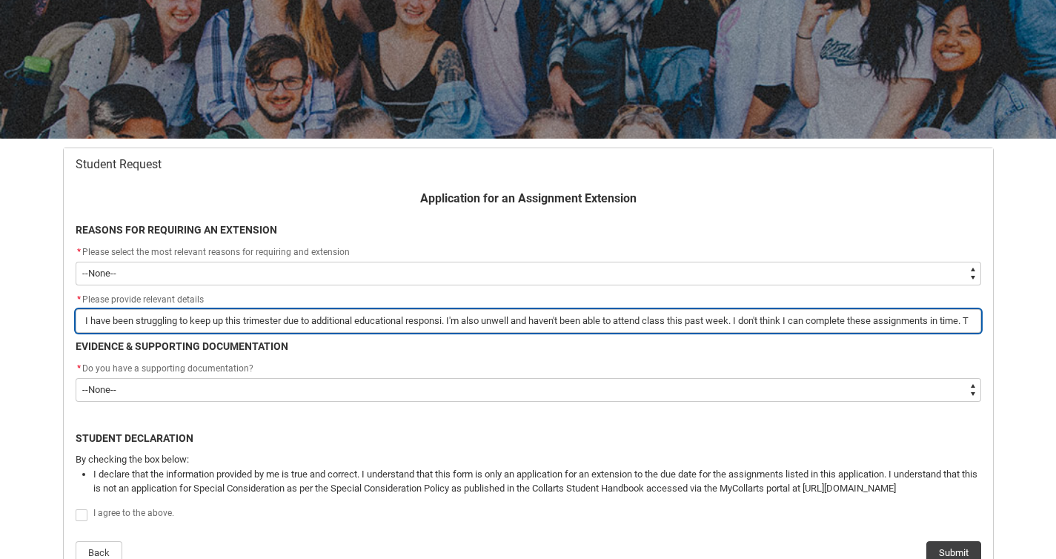
type lightning-primitive-input-simple "I have been struggling to keep up this trimester due to additional educational …"
type input "I have been struggling to keep up this trimester due to additional educational …"
type lightning-primitive-input-simple "I have been struggling to keep up this trimester due to additional educational …"
type input "I have been struggling to keep up this trimester due to additional educational …"
type lightning-primitive-input-simple "I have been struggling to keep up this trimester due to additional educational …"
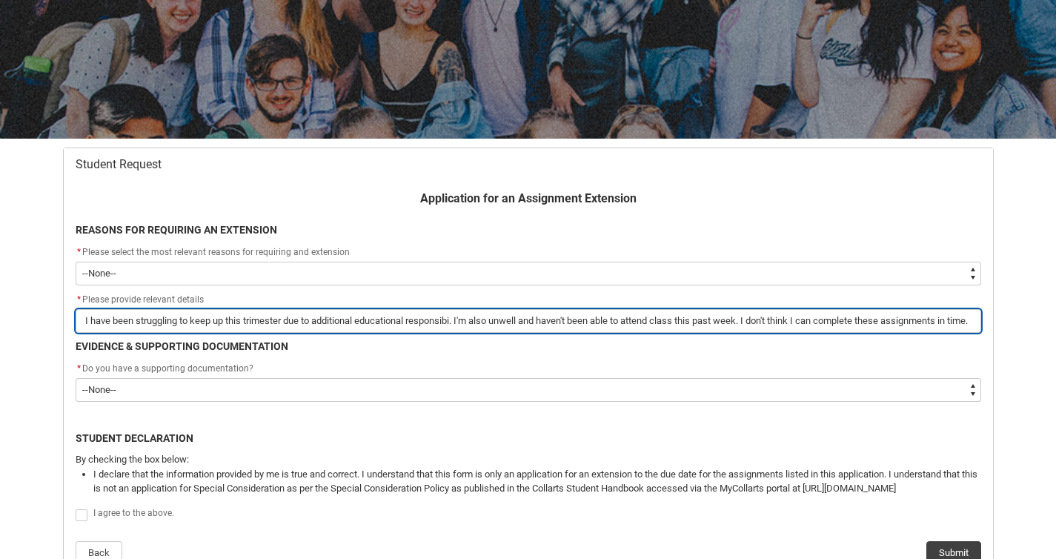
type input "I have been struggling to keep up this trimester due to additional educational …"
type lightning-primitive-input-simple "I have been struggling to keep up this trimester due to additional educational …"
type input "I have been struggling to keep up this trimester due to additional educational …"
type lightning-primitive-input-simple "I have been struggling to keep up this trimester due to additional educational …"
type input "I have been struggling to keep up this trimester due to additional educational …"
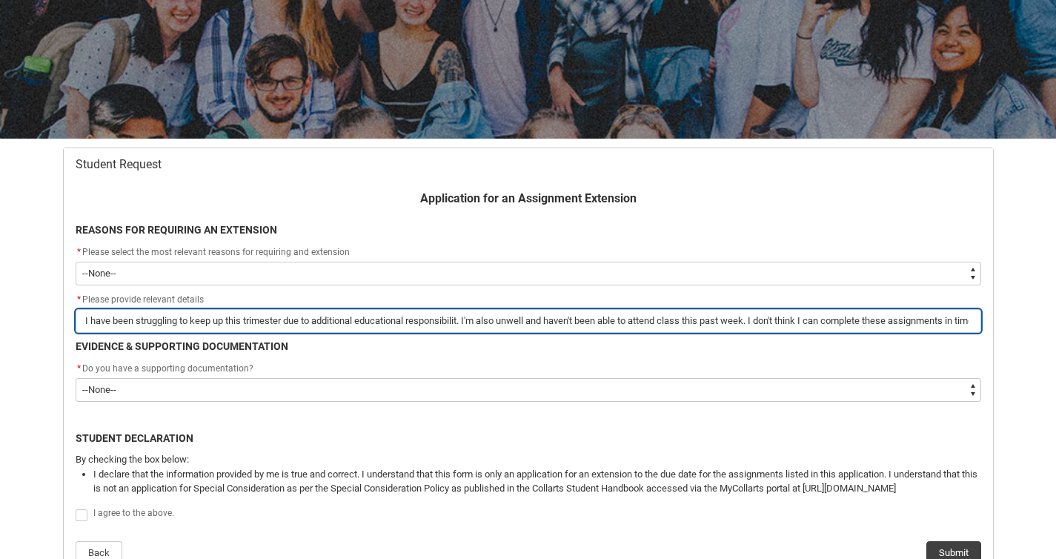
type lightning-primitive-input-simple "I have been struggling to keep up this trimester due to additional educational …"
type input "I have been struggling to keep up this trimester due to additional educational …"
type lightning-primitive-input-simple "I have been struggling to keep up this trimester due to additional educational …"
type input "I have been struggling to keep up this trimester due to additional educational …"
type lightning-primitive-input-simple "I have been struggling to keep up this trimester due to additional educational …"
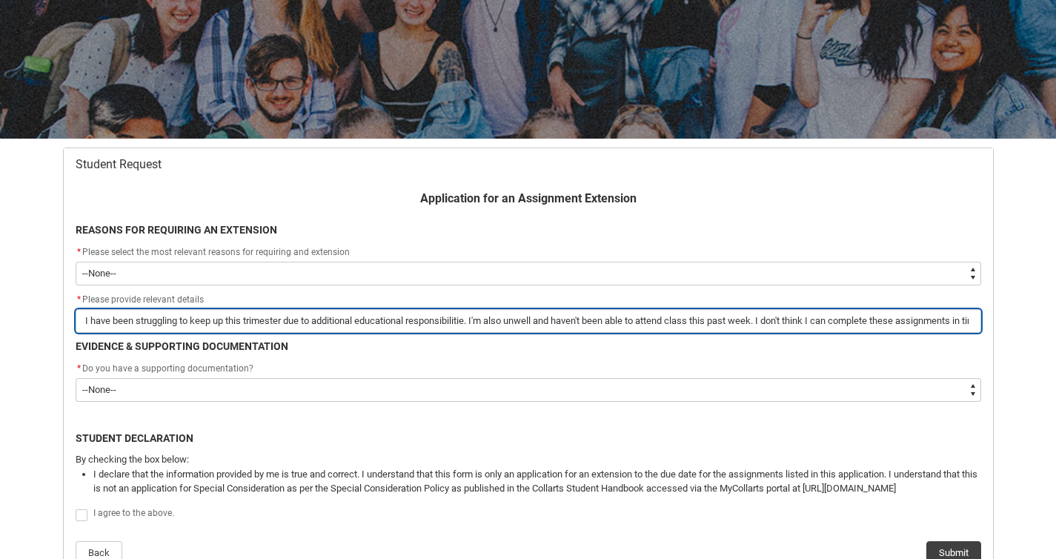
type input "I have been struggling to keep up this trimester due to additional educational …"
type lightning-primitive-input-simple "I have been struggling to keep up this trimester due to additional educational …"
type input "I have been struggling to keep up this trimester due to additional educational …"
type lightning-primitive-input-simple "I have been struggling to keep up this trimester due to additional educational …"
type input "I have been struggling to keep up this trimester due to additional educational …"
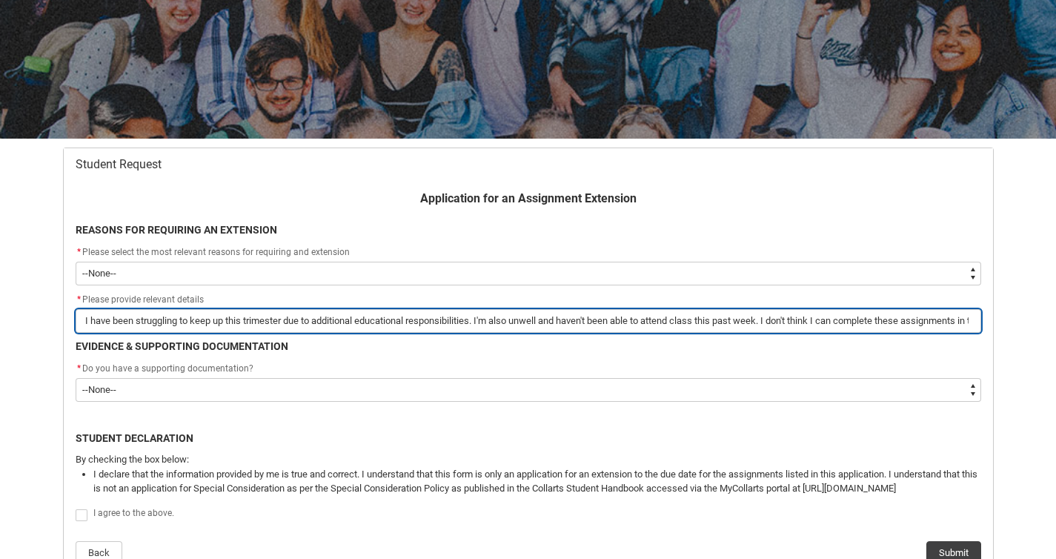
drag, startPoint x: 628, startPoint y: 317, endPoint x: 1020, endPoint y: 317, distance: 392.0
click at [1020, 317] on div "Skip to Main Content Collarts Education Community Home New Enrolment Applicatio…" at bounding box center [528, 407] width 1056 height 1130
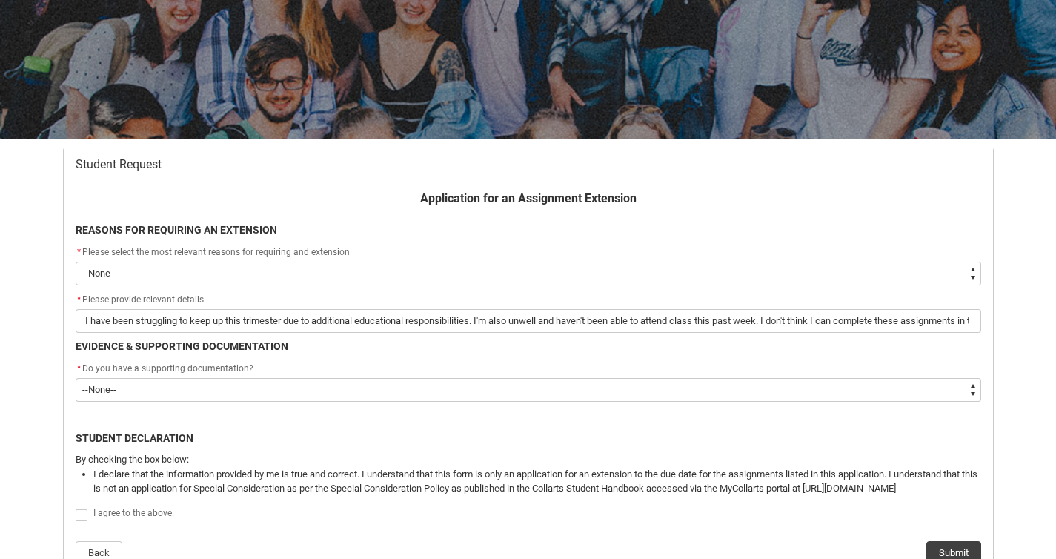
click at [471, 345] on p "EVIDENCE & SUPPORTING DOCUMENTATION" at bounding box center [529, 347] width 906 height 16
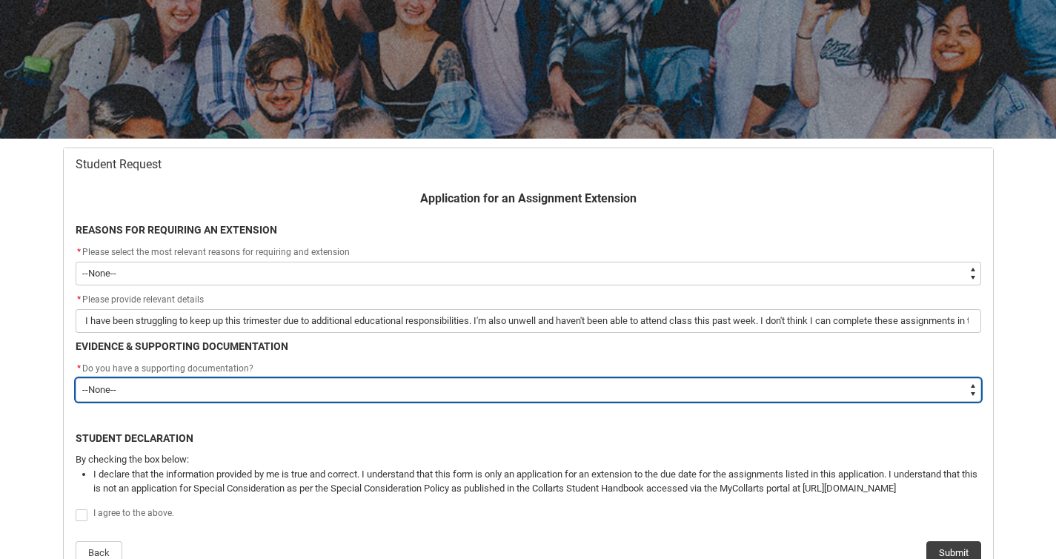
click at [270, 396] on select "--None-- Yes No" at bounding box center [529, 390] width 906 height 24
type lightning-select "Yes"
select select "Yes"
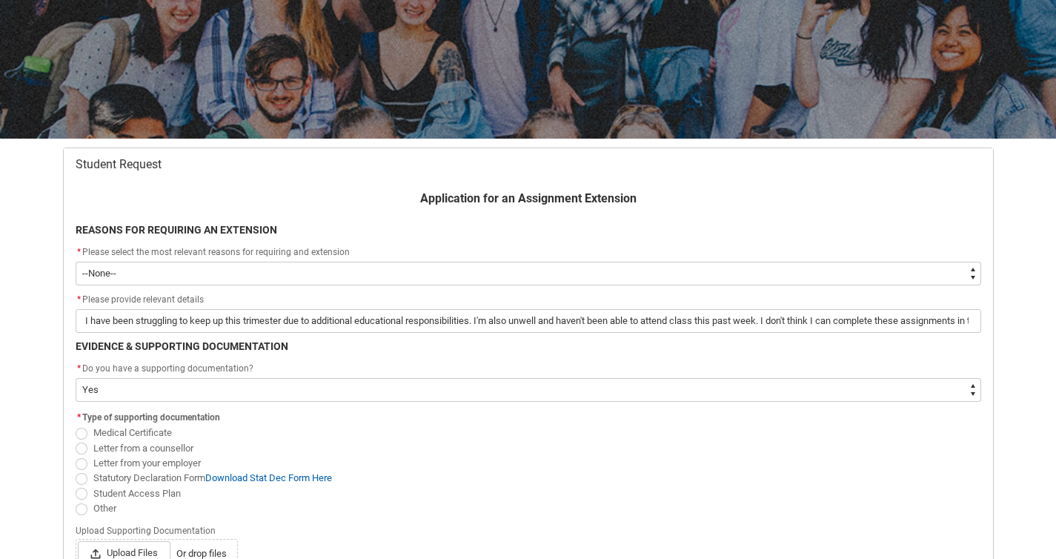
click at [131, 432] on span "Medical Certificate" at bounding box center [132, 432] width 79 height 11
click at [76, 425] on input "Medical Certificate" at bounding box center [75, 425] width 1 height 1
radio input "true"
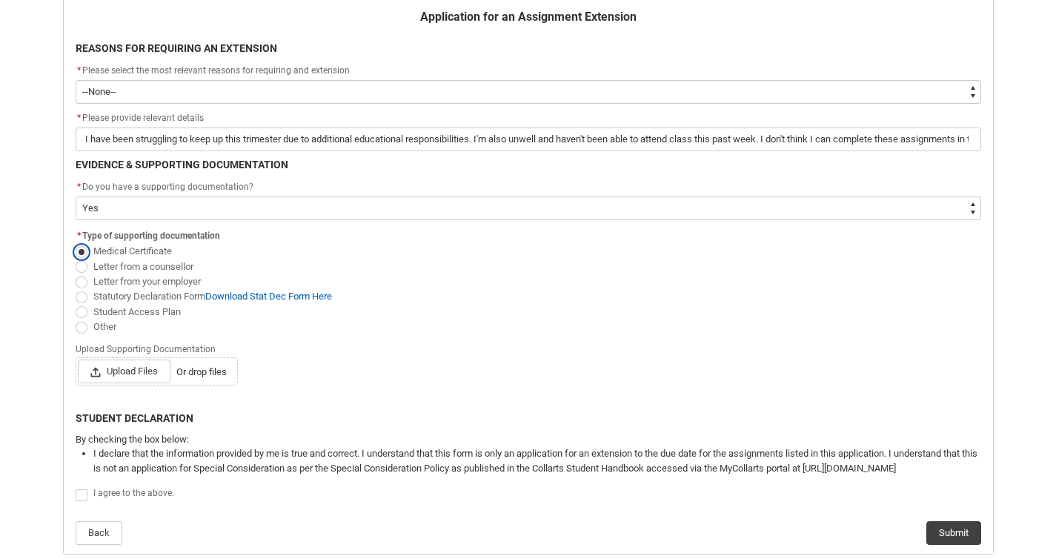
scroll to position [391, 0]
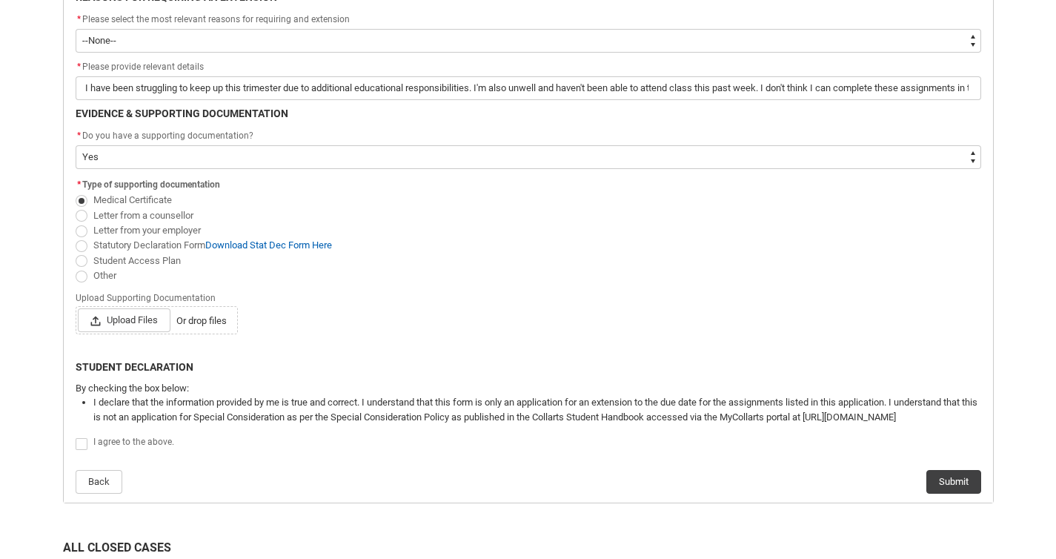
click at [80, 442] on span "Redu_Student_Request flow" at bounding box center [82, 444] width 12 height 12
click at [76, 436] on input "Redu_Student_Request flow" at bounding box center [75, 435] width 1 height 1
type lightning-input "true"
checkbox input "true"
click at [112, 333] on lightning-primitive-file-droppable-zone "Upload Files Or drop files" at bounding box center [157, 320] width 162 height 28
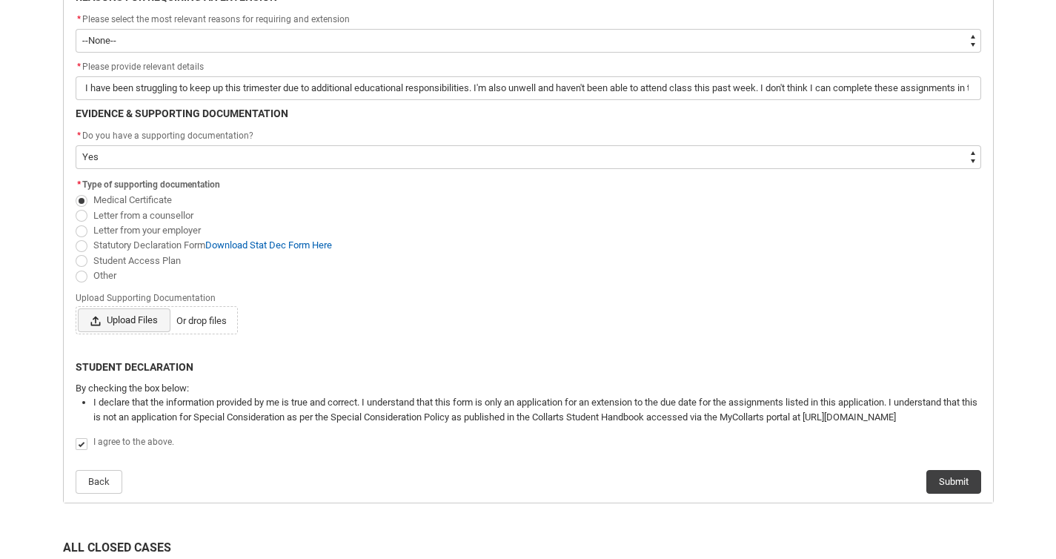
click at [125, 320] on span "Upload Files" at bounding box center [124, 320] width 93 height 24
click at [78, 308] on input "Upload Files Or drop files" at bounding box center [77, 308] width 1 height 1
type lightning-input "C:\fakepath\16825 Medical Certificate.pdf"
type input "C:\fakepath\16825 Medical Certificate.pdf"
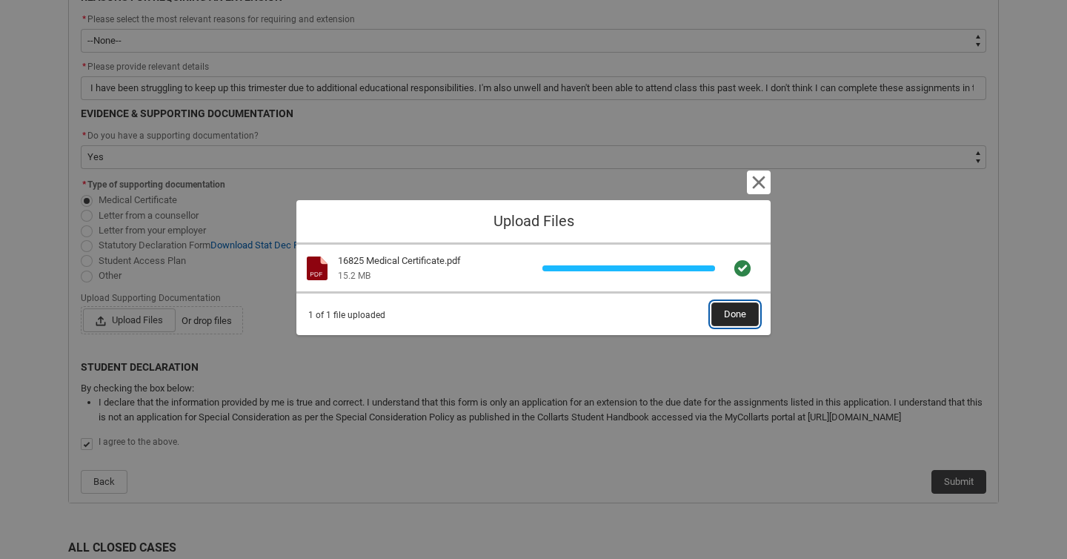
click at [737, 316] on span "Done" at bounding box center [735, 314] width 22 height 22
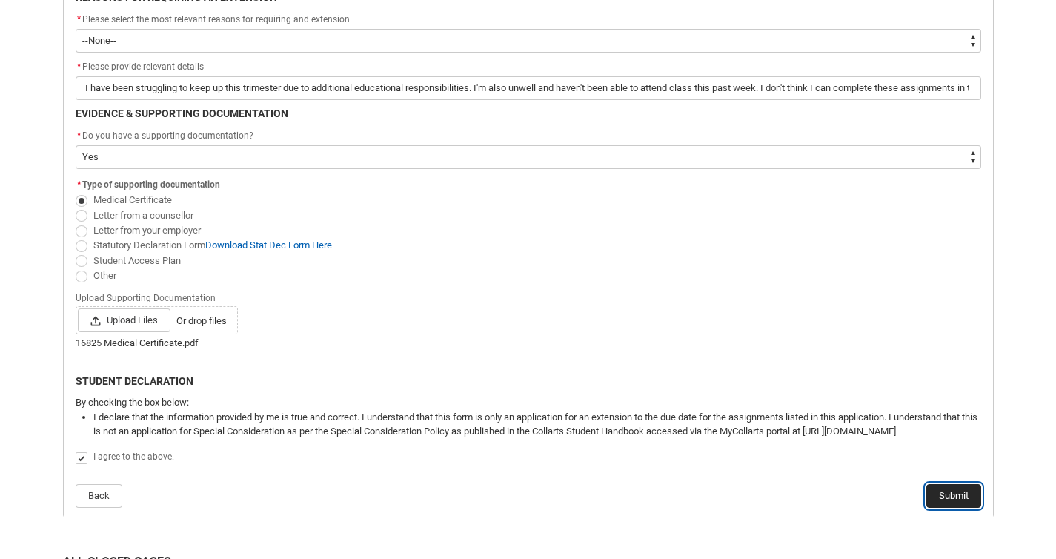
click at [933, 489] on button "Submit" at bounding box center [953, 496] width 55 height 24
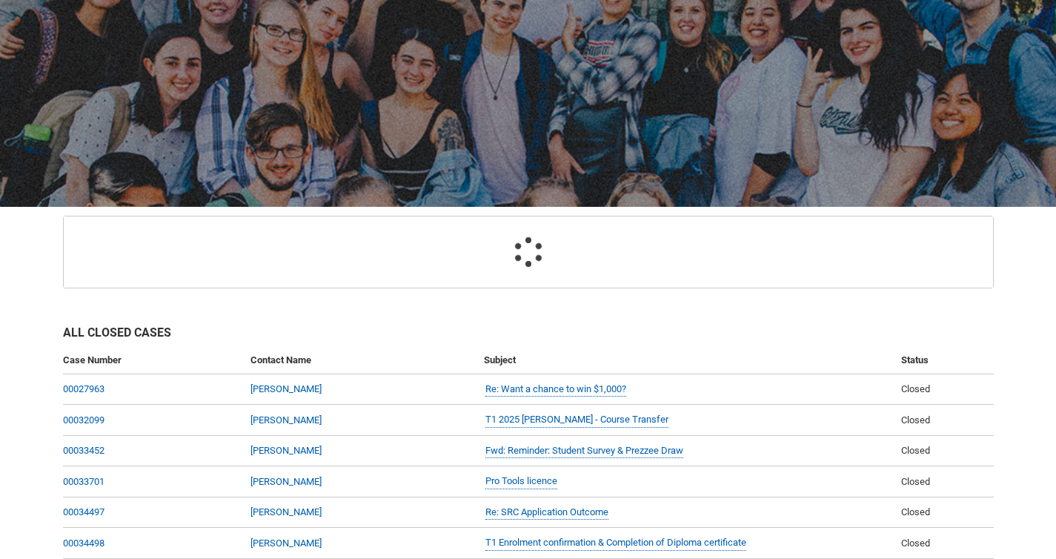
select select "Yes"
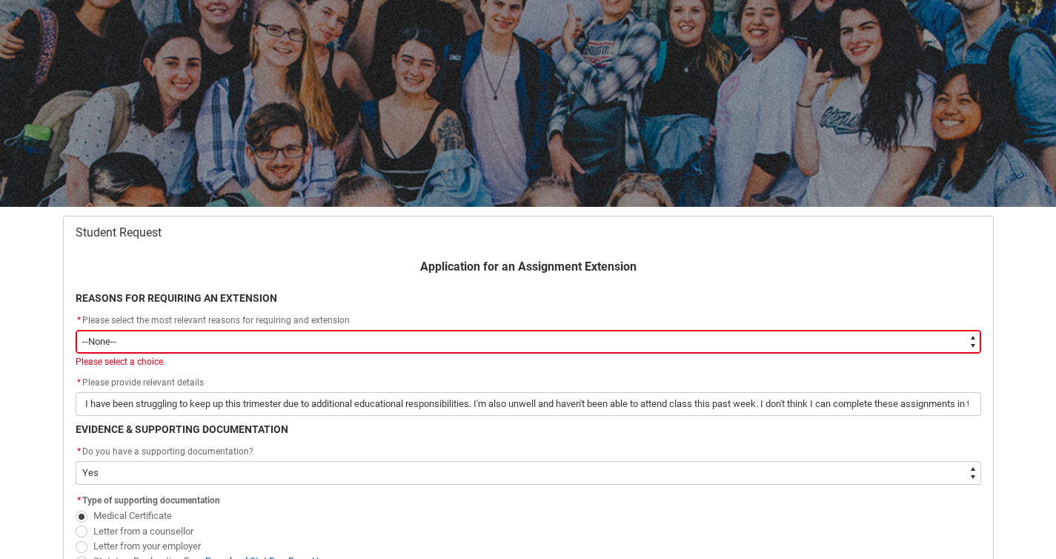
scroll to position [158, 0]
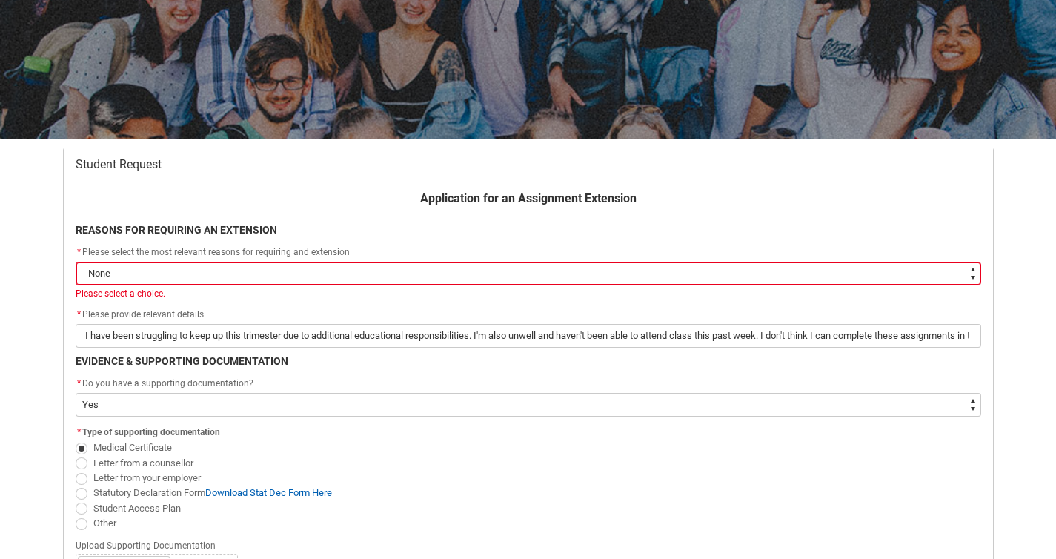
click at [390, 275] on select "--None-- Medical Reasons Work obligations Family obligations Academic Difficult…" at bounding box center [529, 274] width 906 height 24
type lightning-select "choice_AssignmentExtension_Reason_Academic"
select select "choice_AssignmentExtension_Reason_Academic"
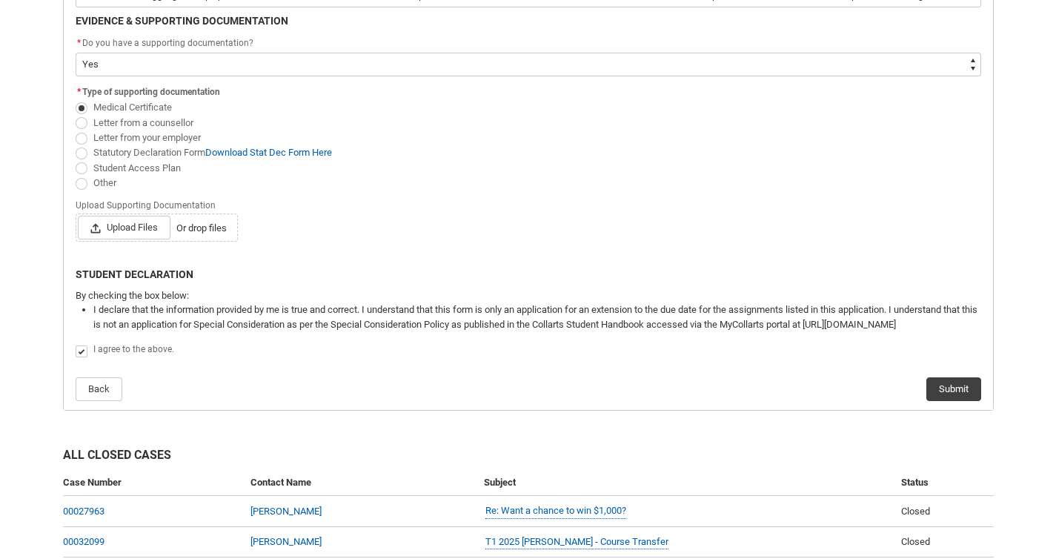
scroll to position [502, 0]
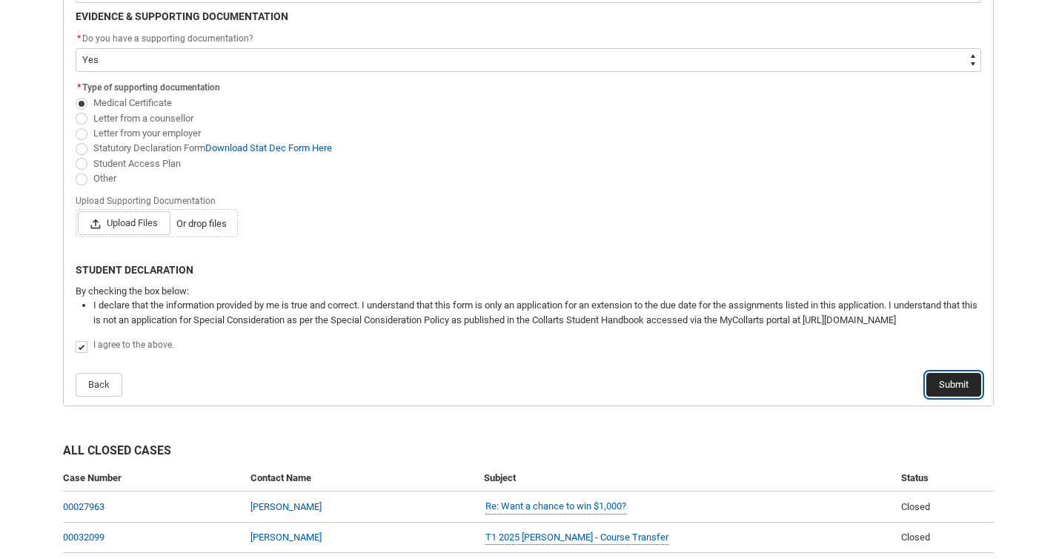
click at [961, 375] on button "Submit" at bounding box center [953, 385] width 55 height 24
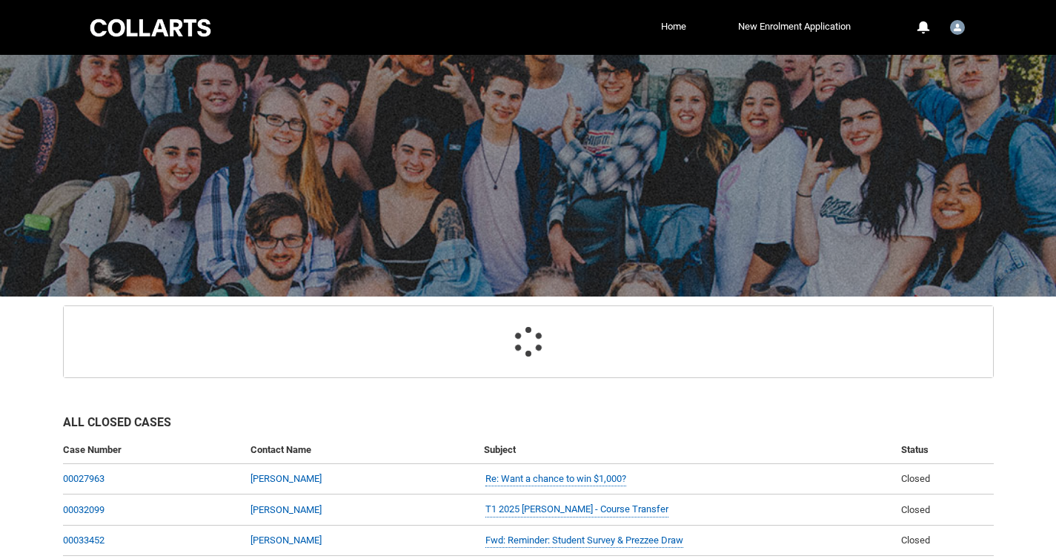
scroll to position [158, 0]
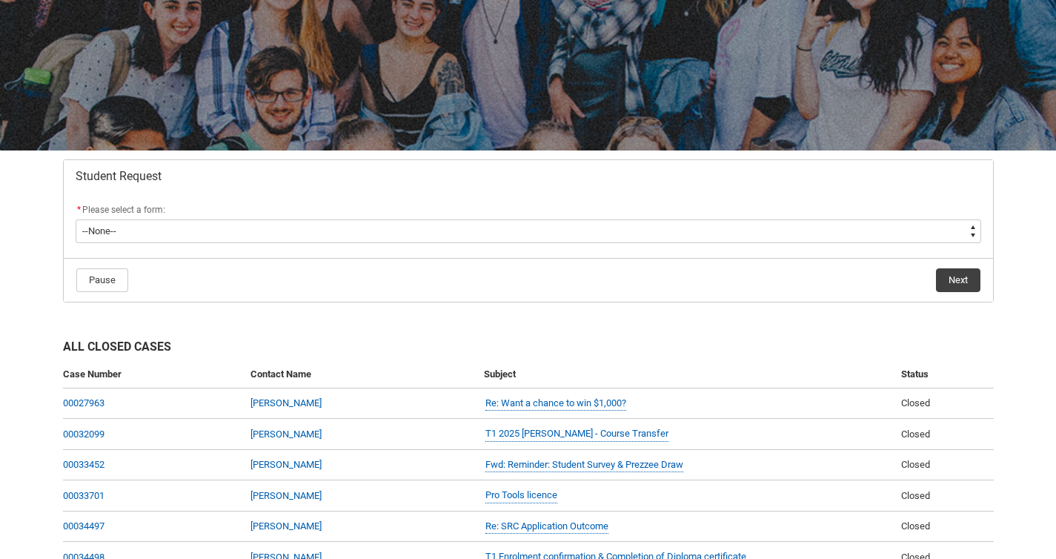
scroll to position [287, 0]
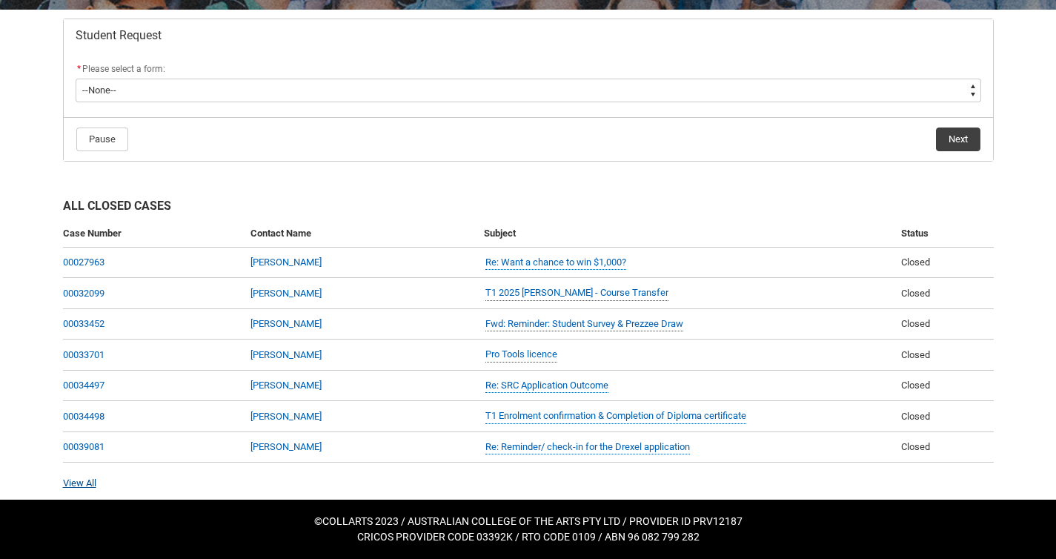
click at [83, 479] on link "View All" at bounding box center [79, 482] width 33 height 11
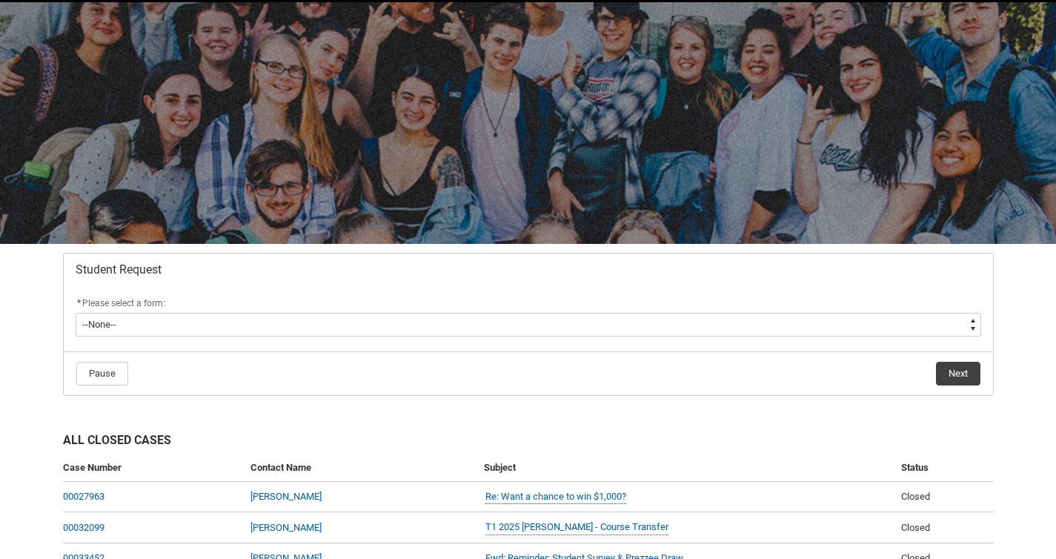
scroll to position [40, 0]
